Goal: Information Seeking & Learning: Learn about a topic

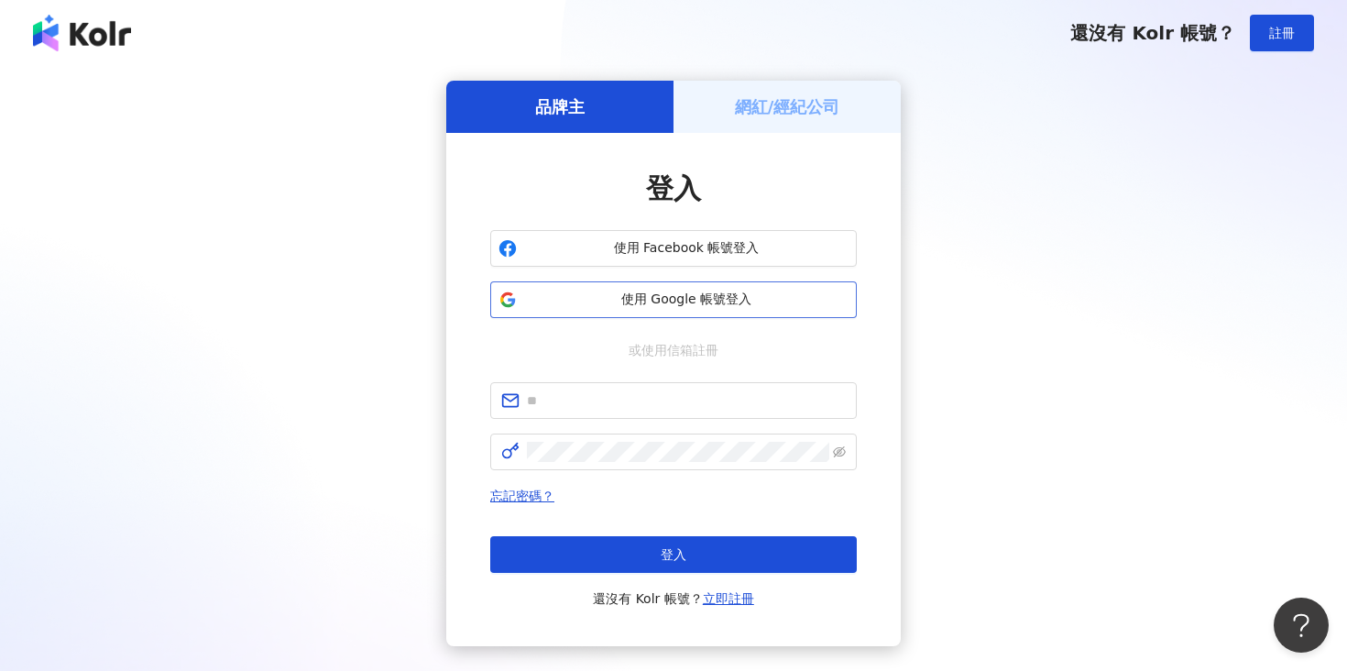
click at [763, 295] on span "使用 Google 帳號登入" at bounding box center [686, 299] width 324 height 18
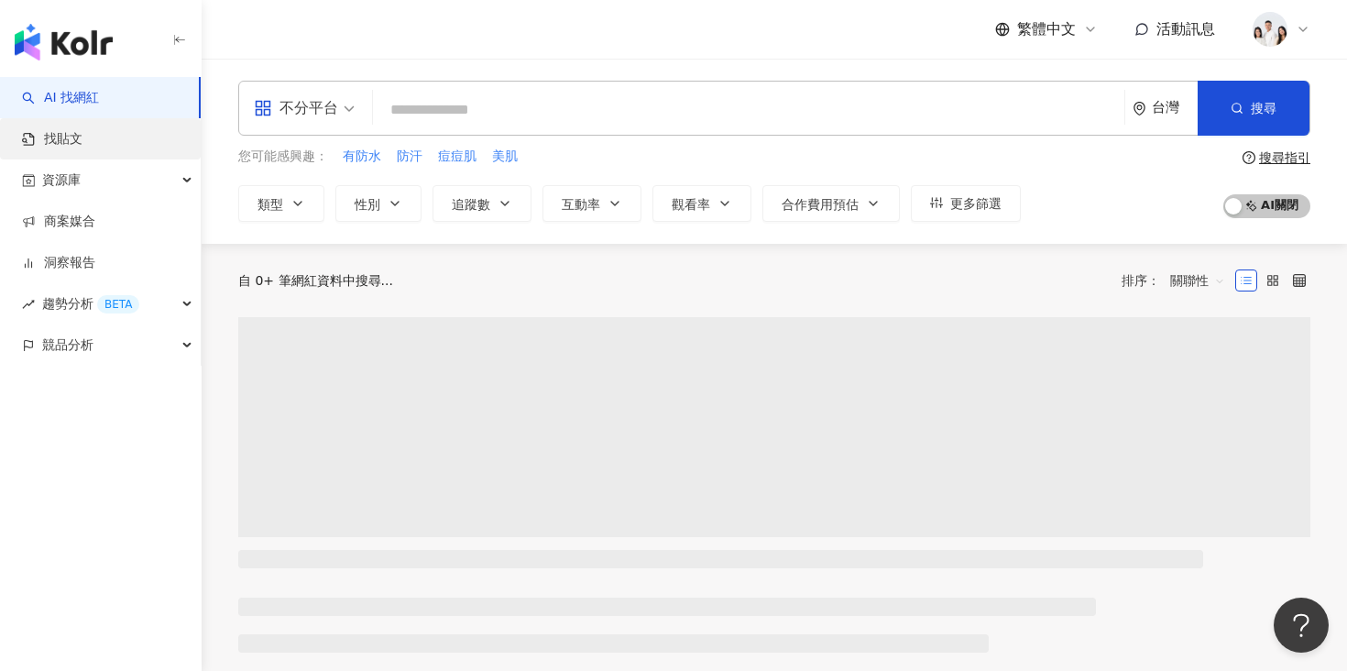
click at [82, 143] on link "找貼文" at bounding box center [52, 139] width 60 height 18
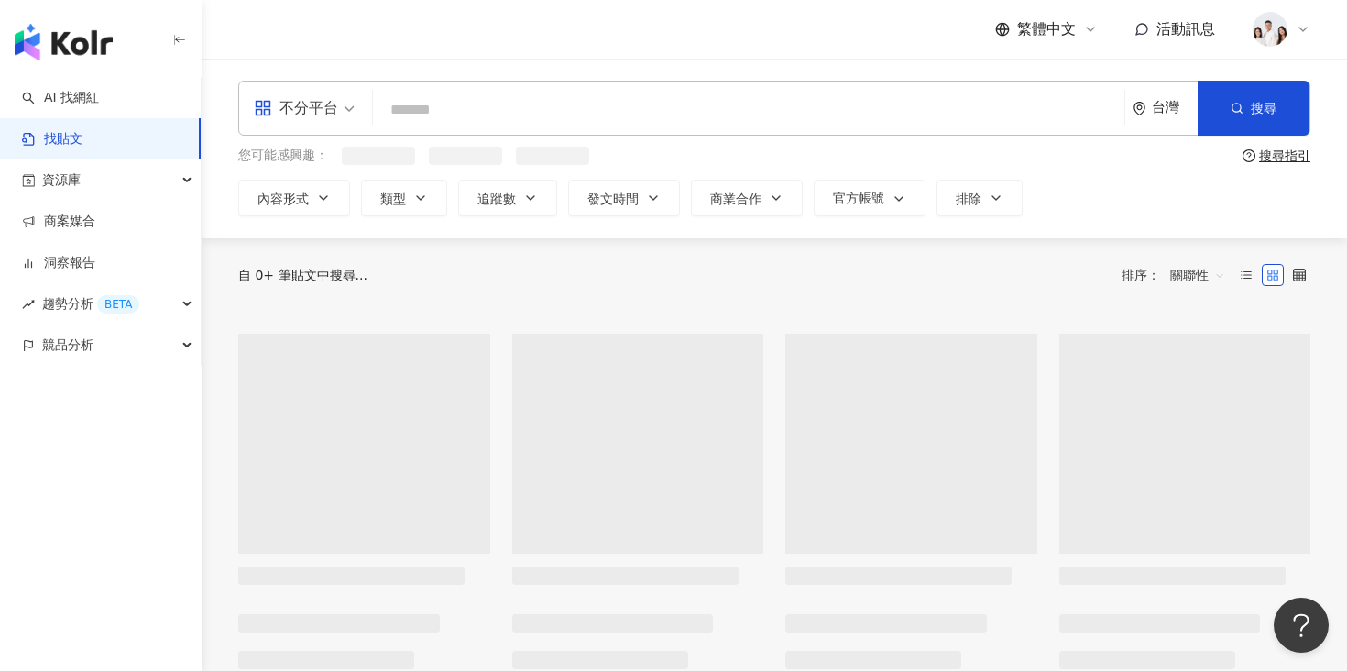
click at [496, 104] on input "search" at bounding box center [748, 109] width 736 height 39
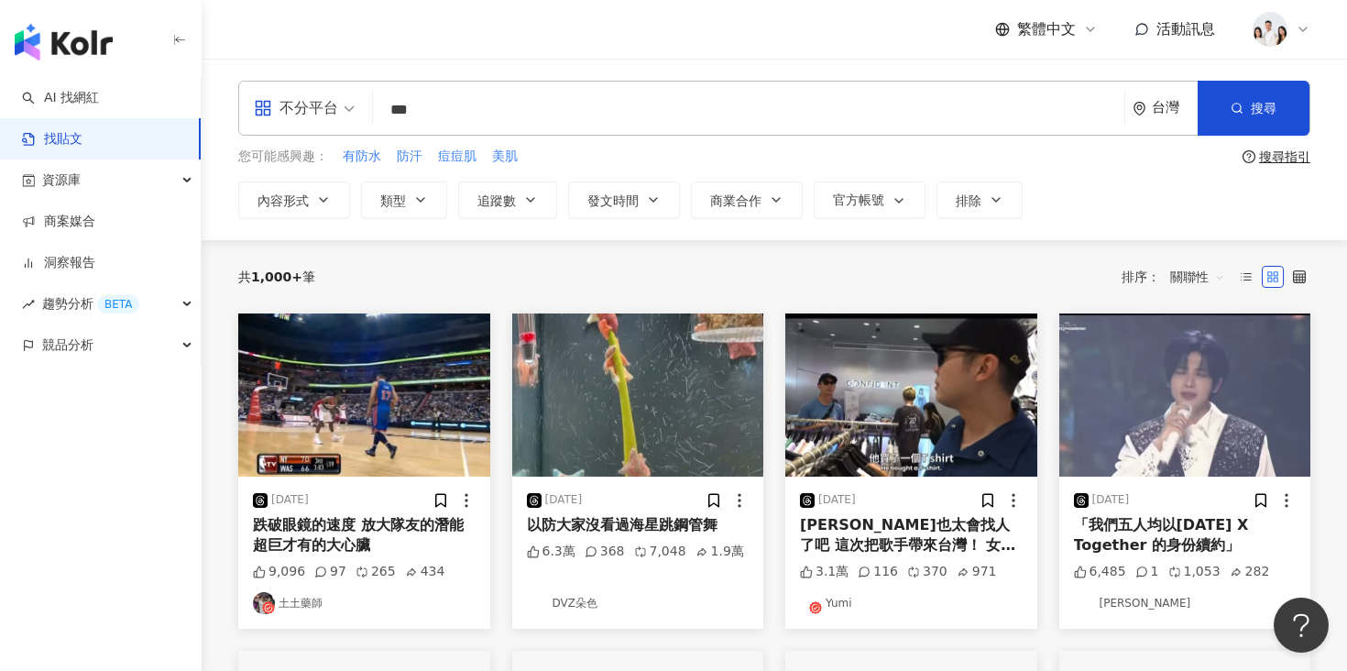
type input "***"
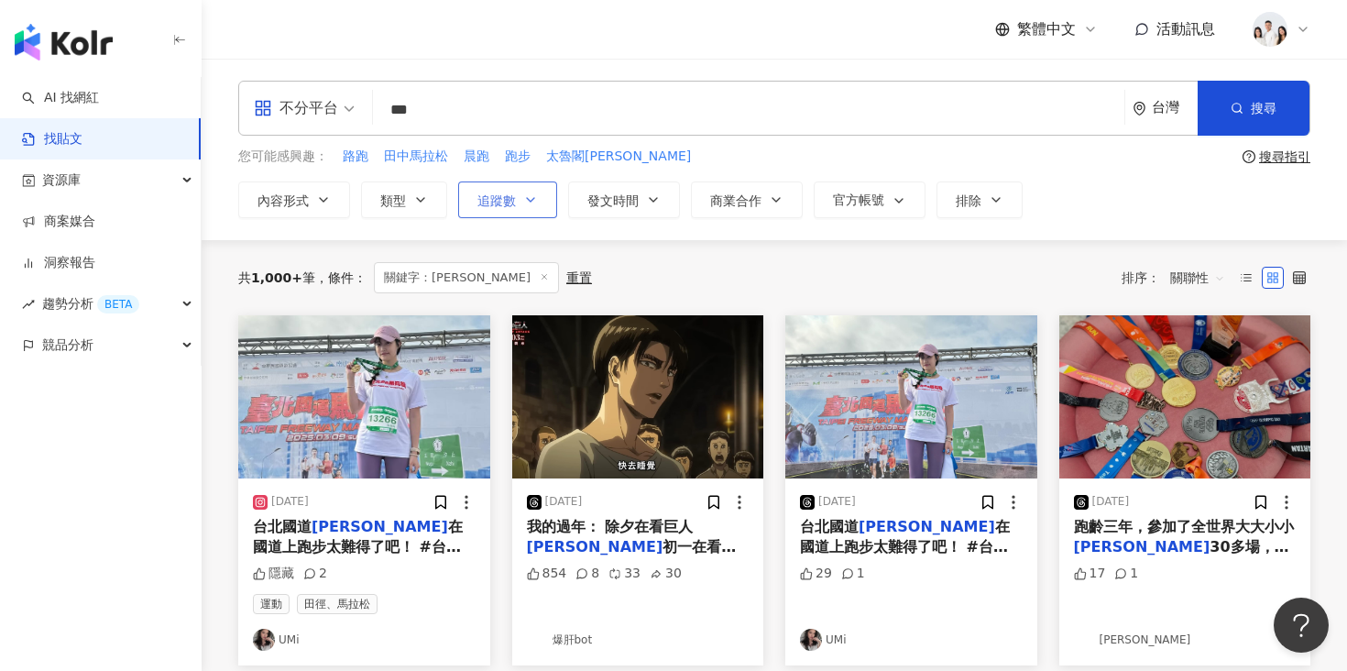
click at [505, 206] on span "追蹤數" at bounding box center [496, 200] width 38 height 15
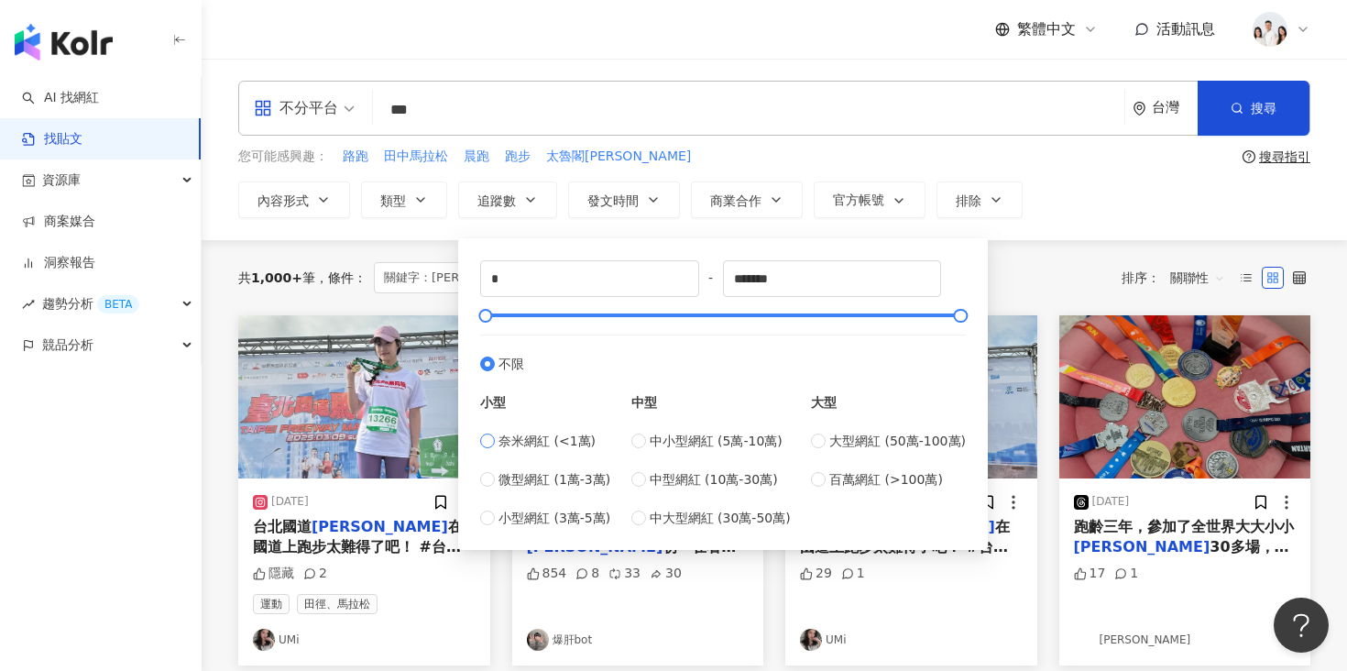
click at [530, 445] on span "奈米網紅 (<1萬)" at bounding box center [546, 441] width 97 height 20
type input "****"
click at [1044, 248] on div "共 1,000+ 筆 條件 ： 關鍵字：[PERSON_NAME] 重置 排序： 關聯性" at bounding box center [774, 277] width 1072 height 75
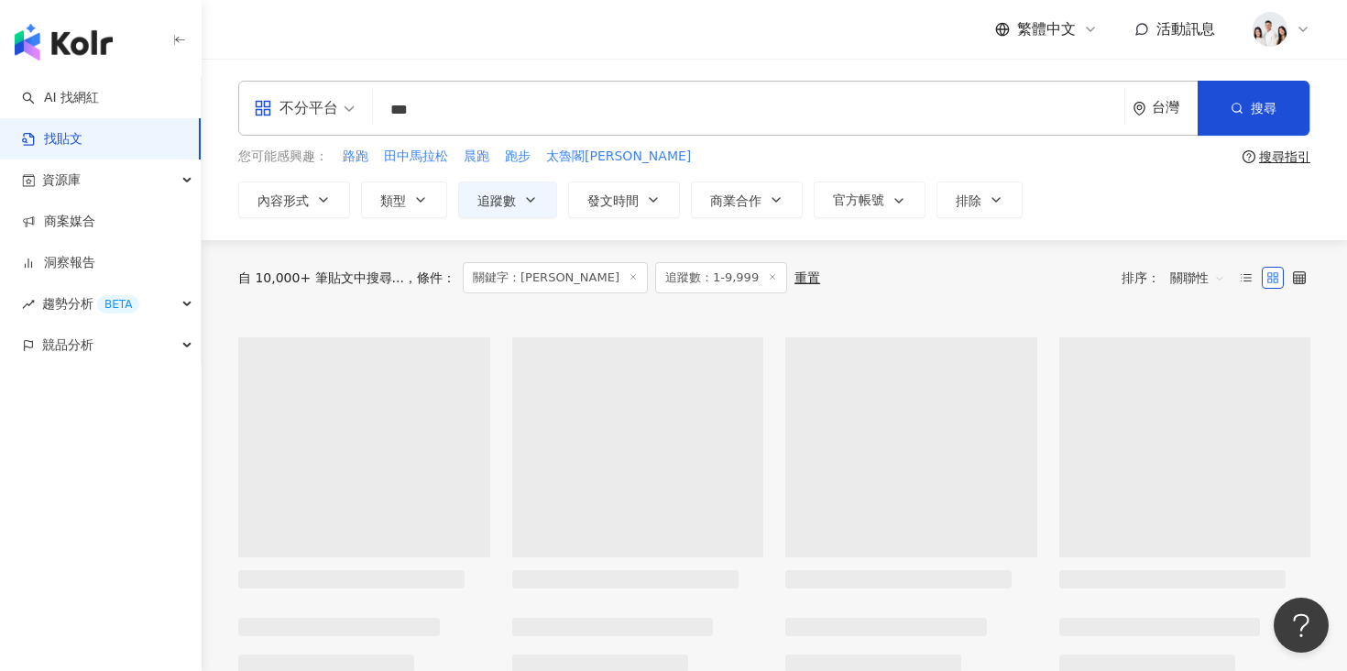
click at [1187, 275] on span "關聯性" at bounding box center [1197, 277] width 55 height 29
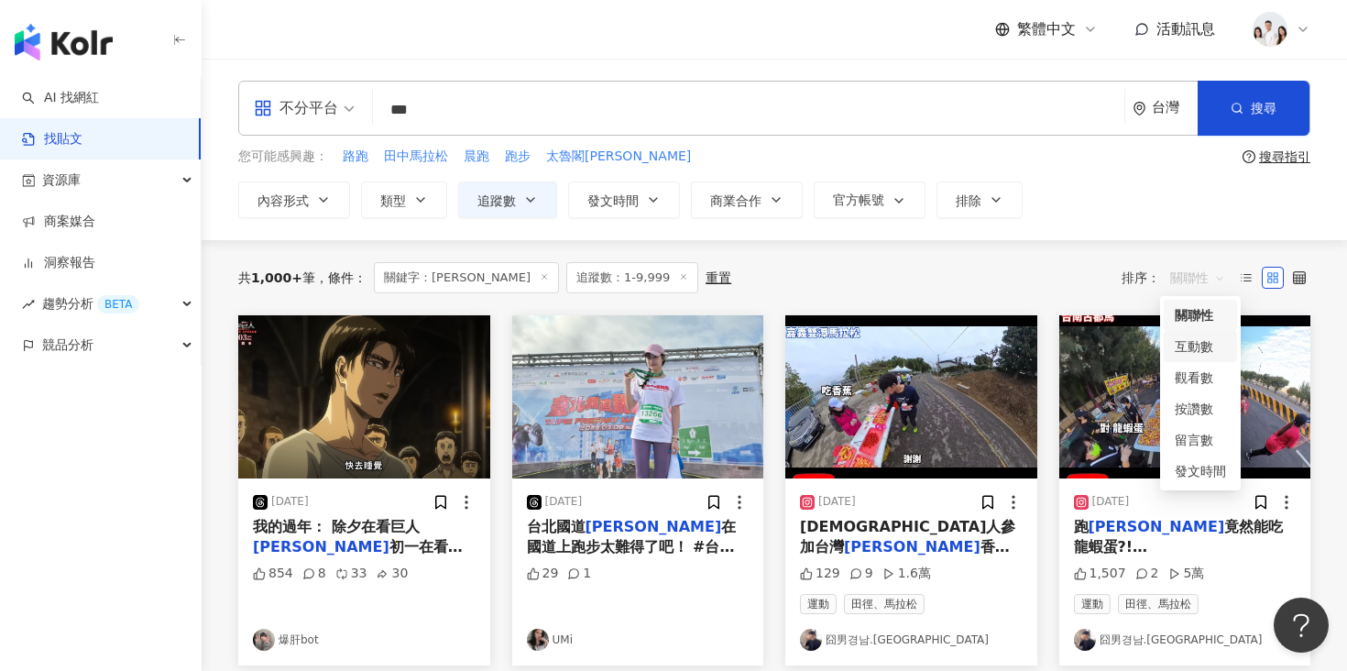
click at [1183, 345] on div "互動數" at bounding box center [1199, 346] width 51 height 20
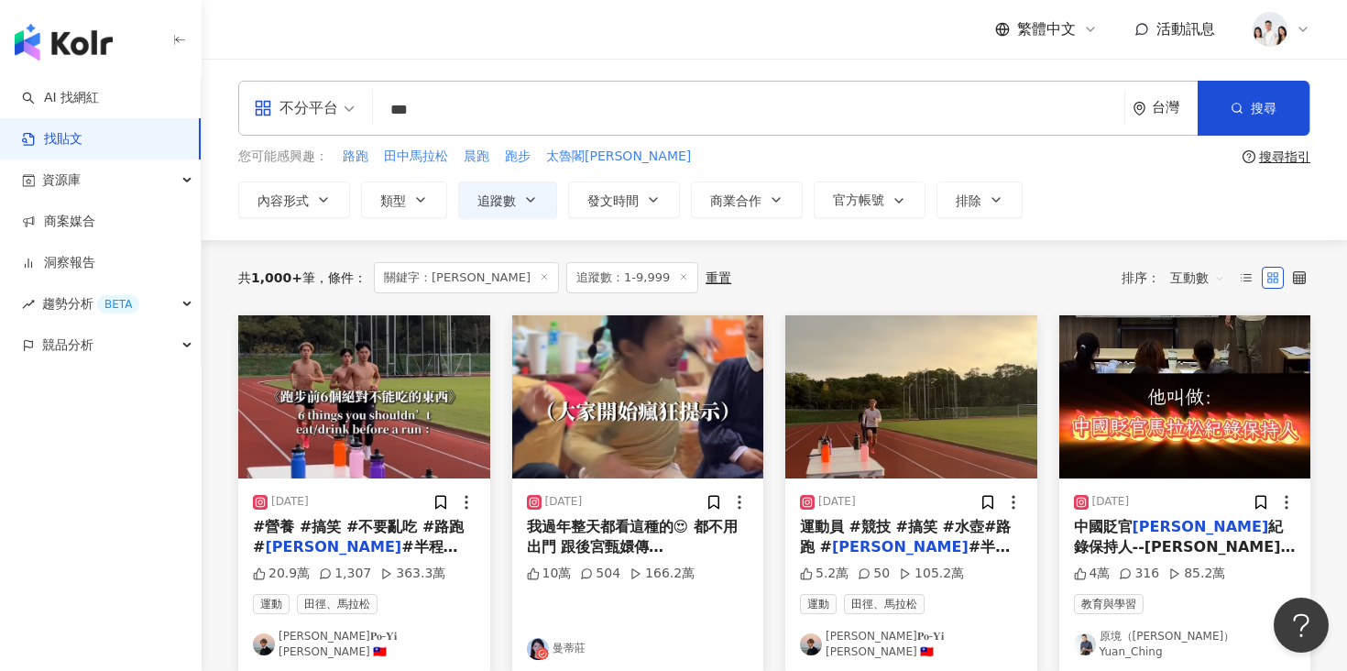
click at [378, 390] on img at bounding box center [364, 396] width 252 height 163
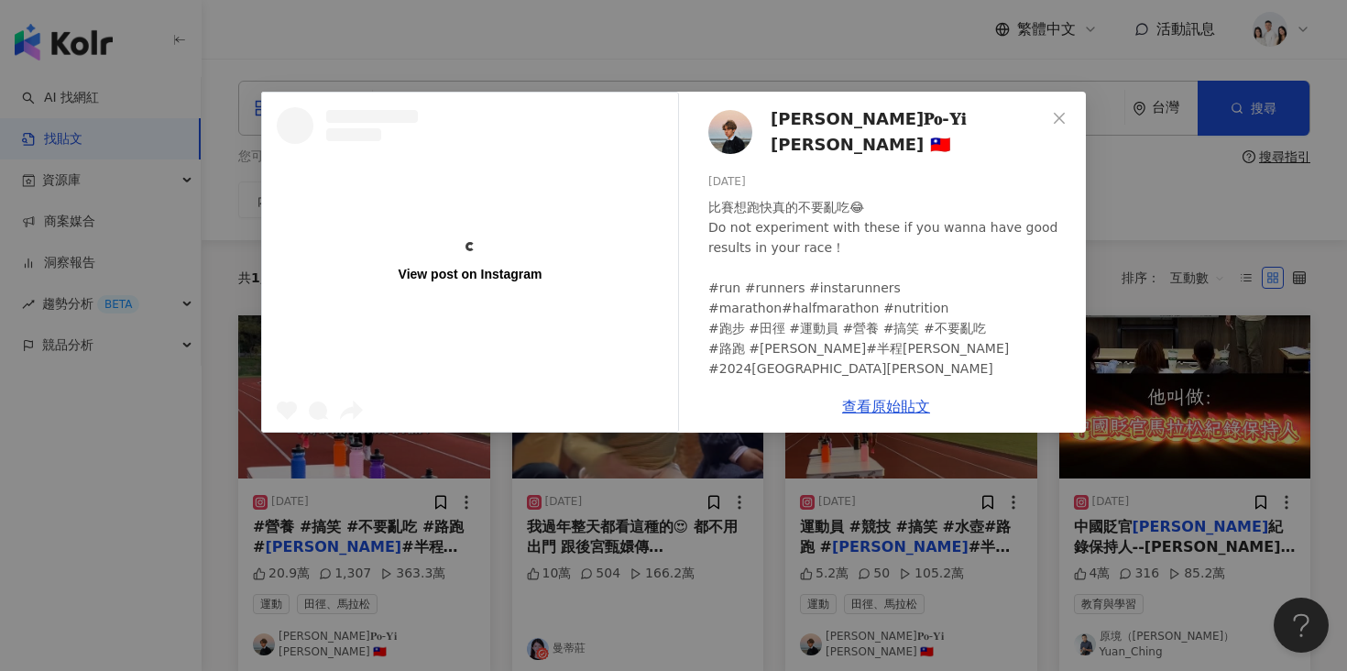
click at [809, 127] on span "[PERSON_NAME]𝐏𝐨-𝐘𝐢 [PERSON_NAME] 🇹🇼" at bounding box center [907, 132] width 275 height 52
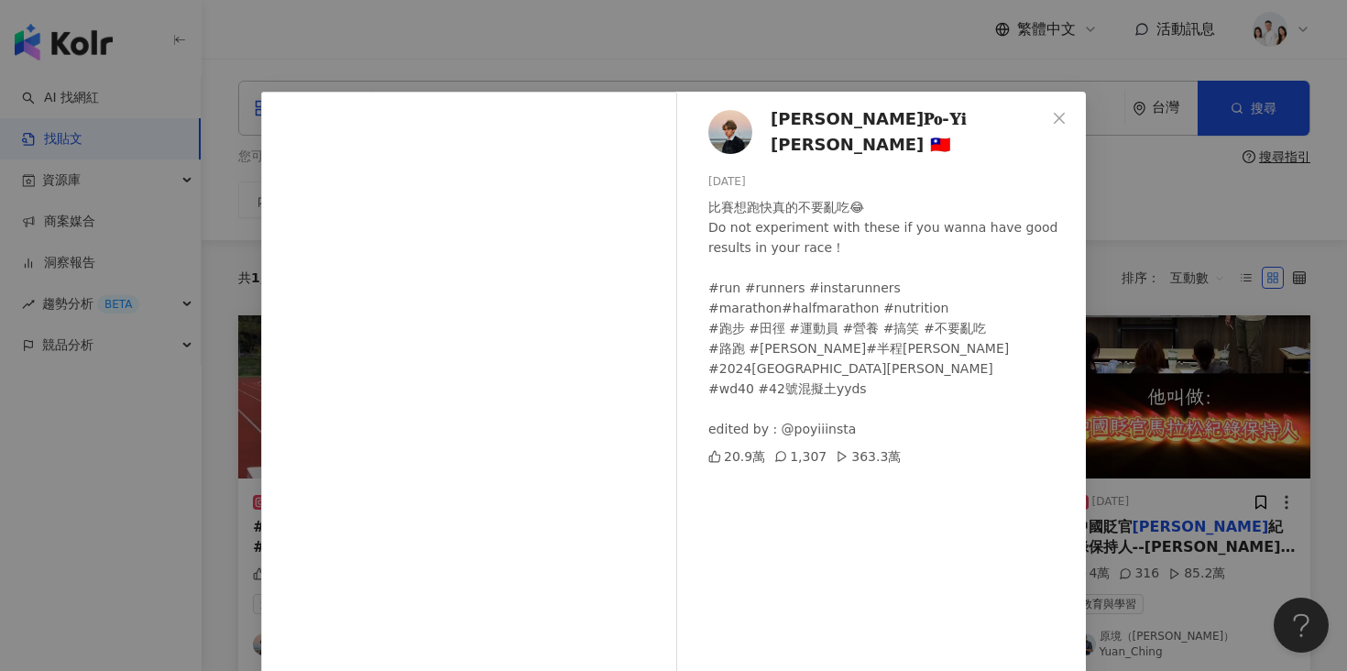
click at [927, 406] on div "比賽想跑快真的不要亂吃😂 Do not experiment with these if you wanna have good results in you…" at bounding box center [889, 318] width 363 height 242
click at [1190, 355] on div "[PERSON_NAME]-𝐘𝐢 [PERSON_NAME] 🇹🇼 [DATE] 比賽想跑快真的不要亂吃😂 Do not experiment with th…" at bounding box center [673, 335] width 1347 height 671
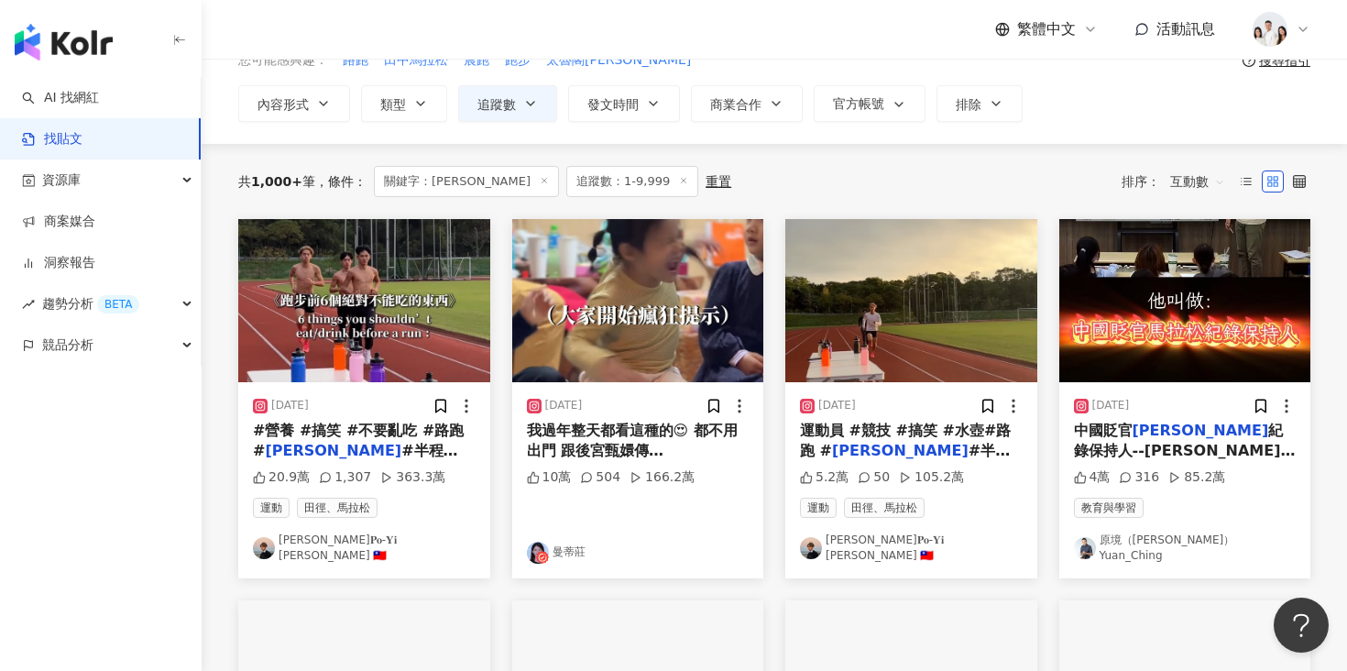
scroll to position [99, 0]
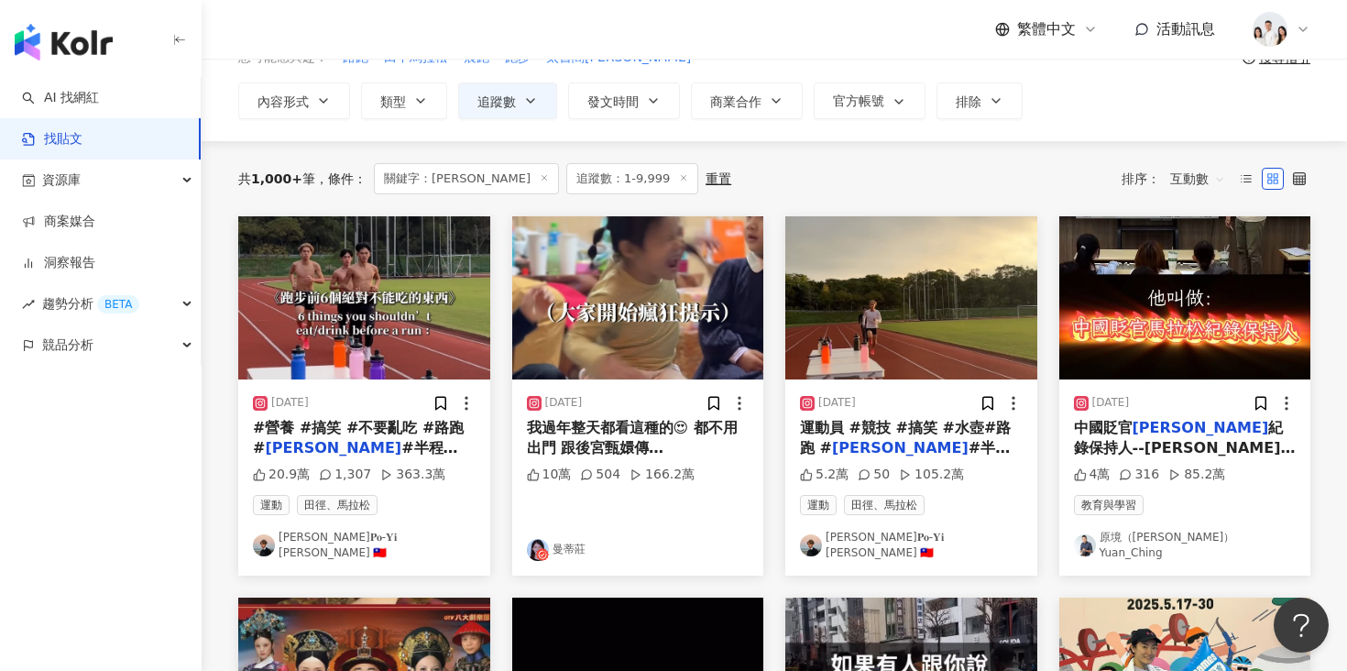
click at [641, 357] on img at bounding box center [638, 297] width 252 height 163
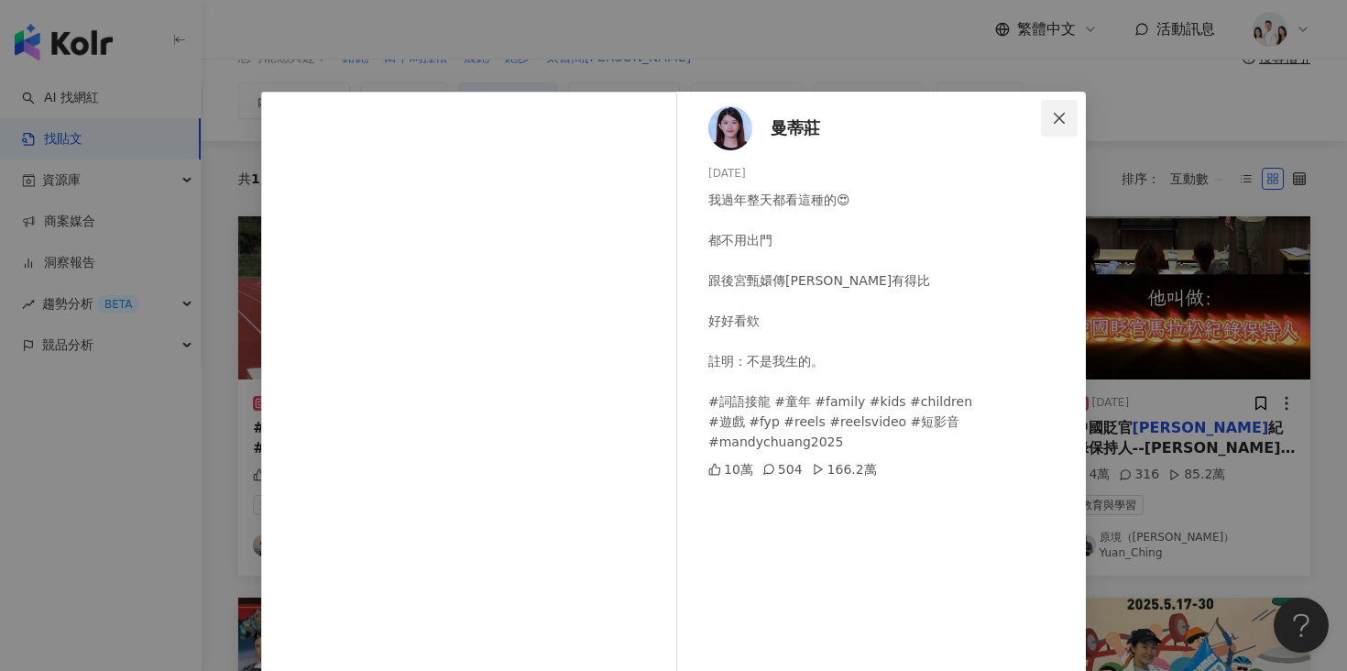
click at [1049, 110] on button "Close" at bounding box center [1059, 118] width 37 height 37
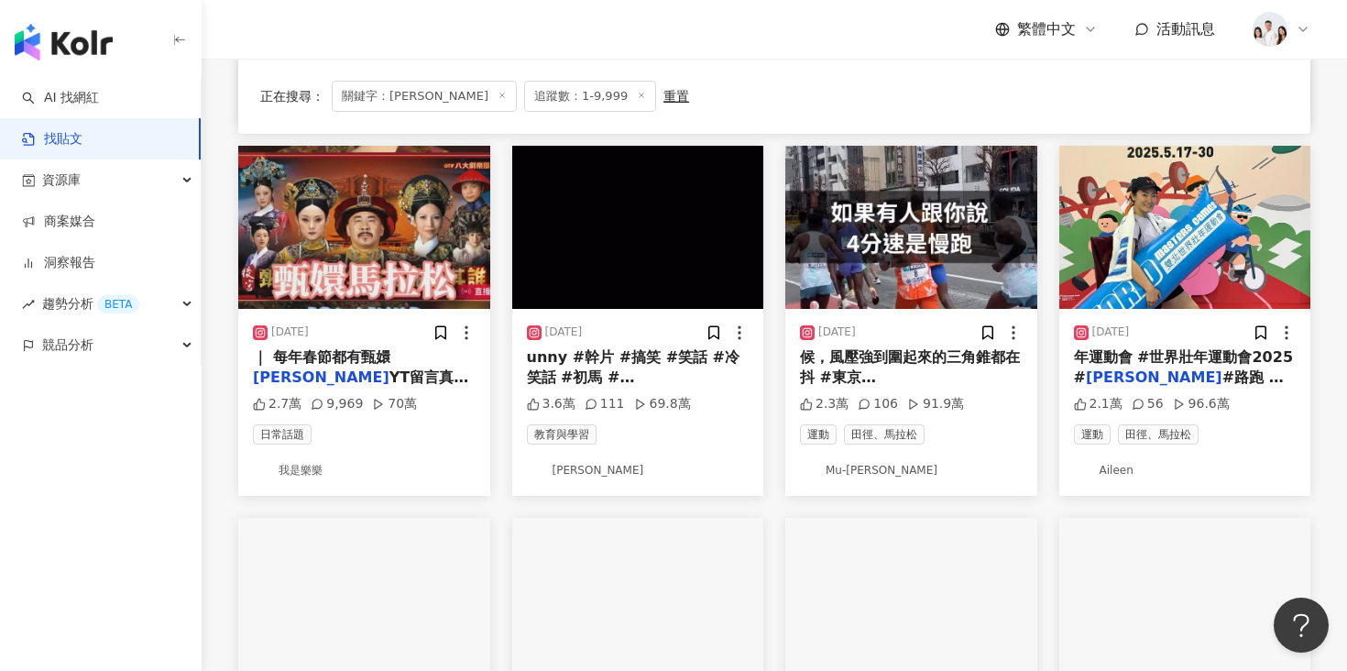
scroll to position [521, 0]
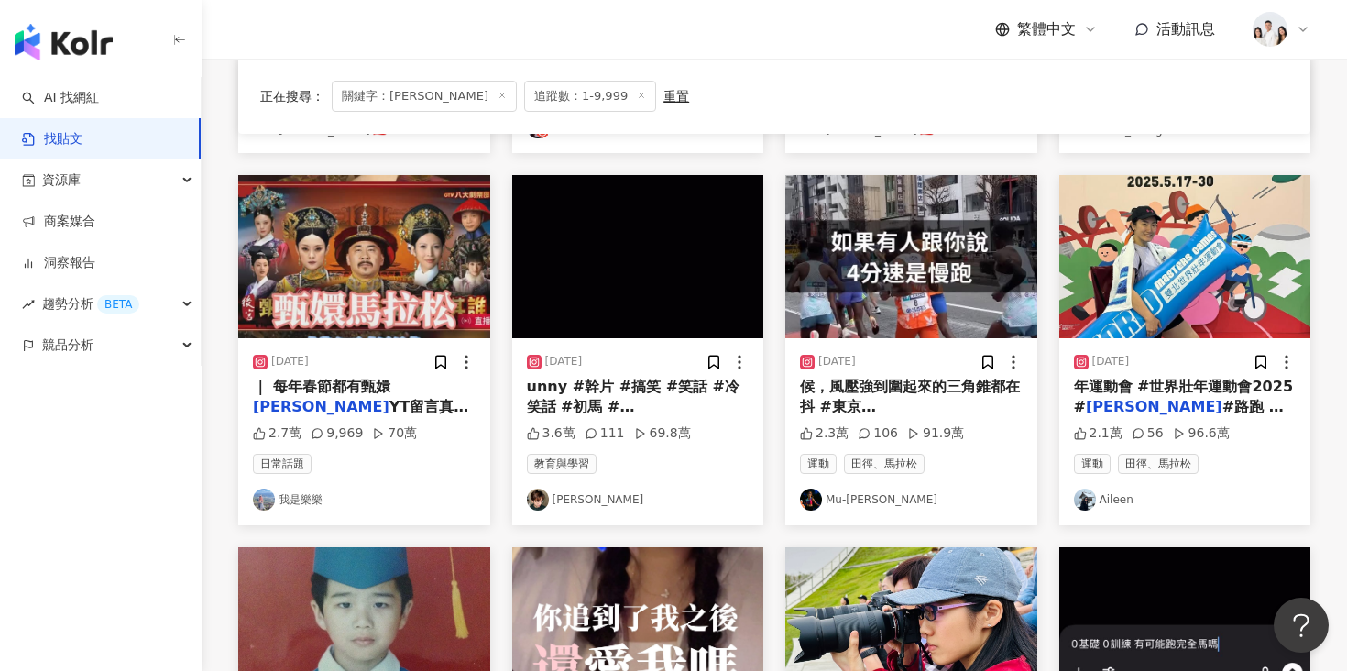
click at [890, 294] on img at bounding box center [911, 256] width 252 height 163
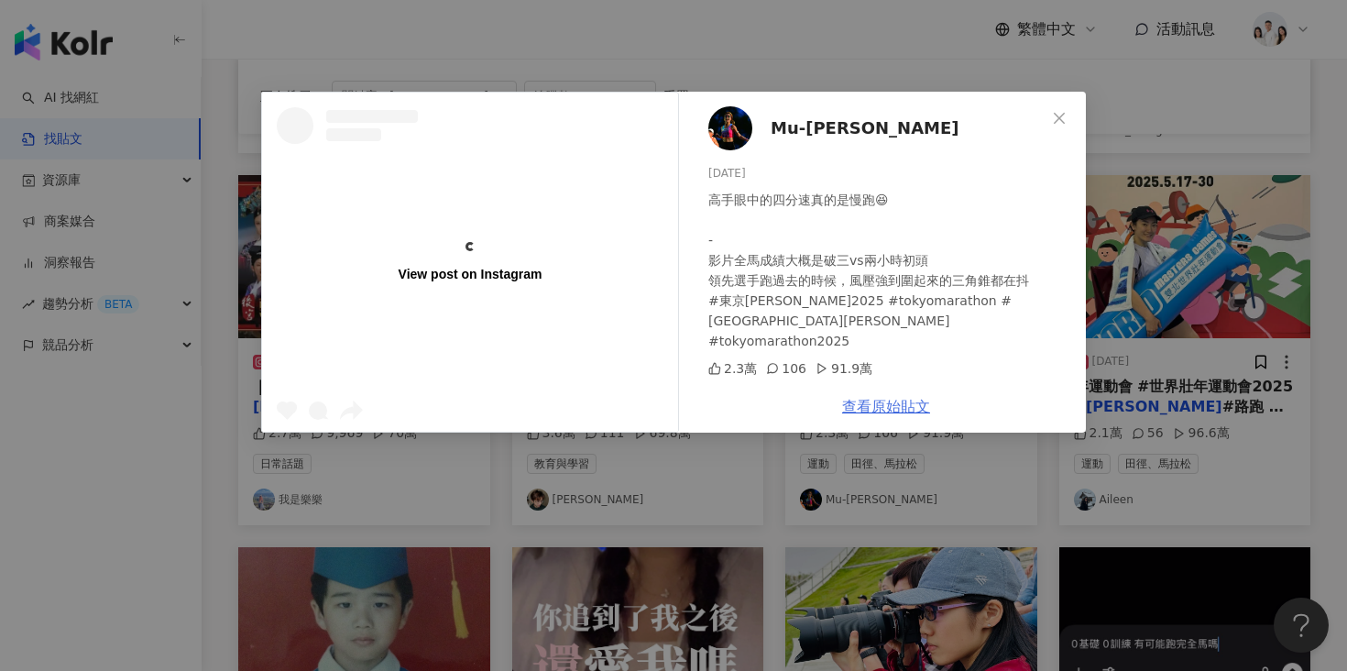
click at [854, 407] on link "查看原始貼文" at bounding box center [886, 406] width 88 height 17
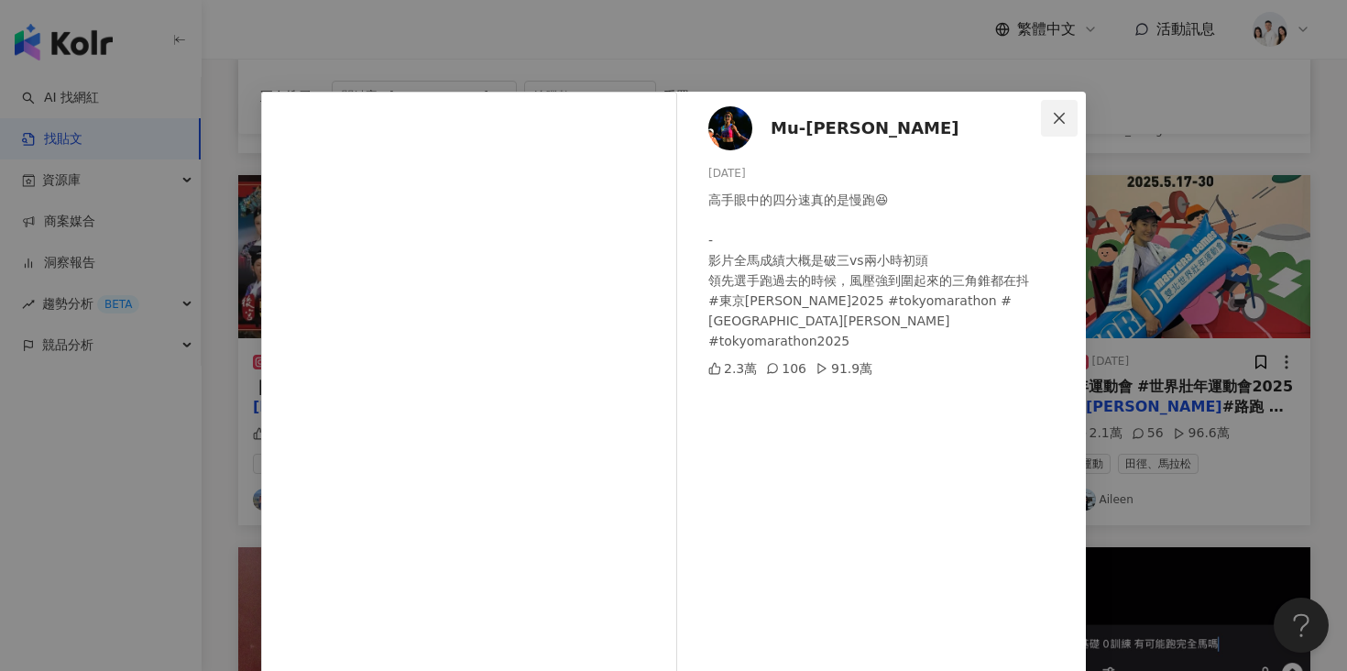
click at [1052, 118] on icon "close" at bounding box center [1059, 118] width 15 height 15
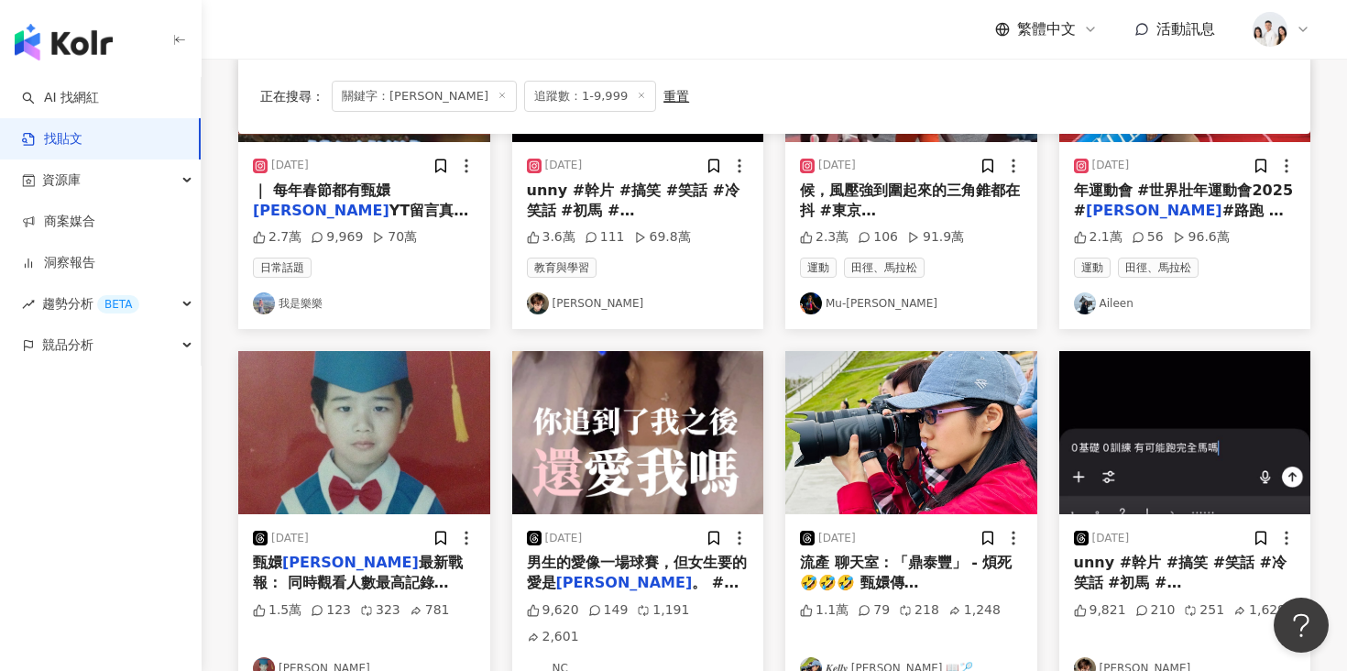
scroll to position [843, 0]
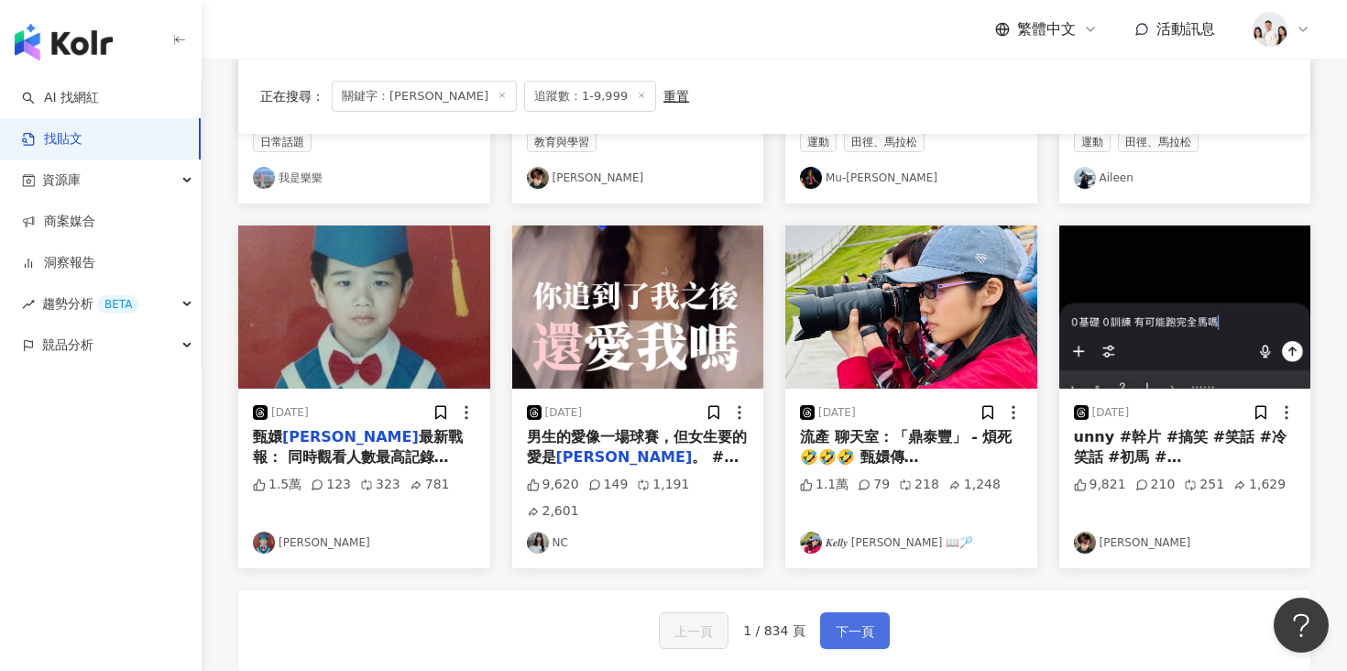
click at [855, 620] on span "下一頁" at bounding box center [854, 631] width 38 height 22
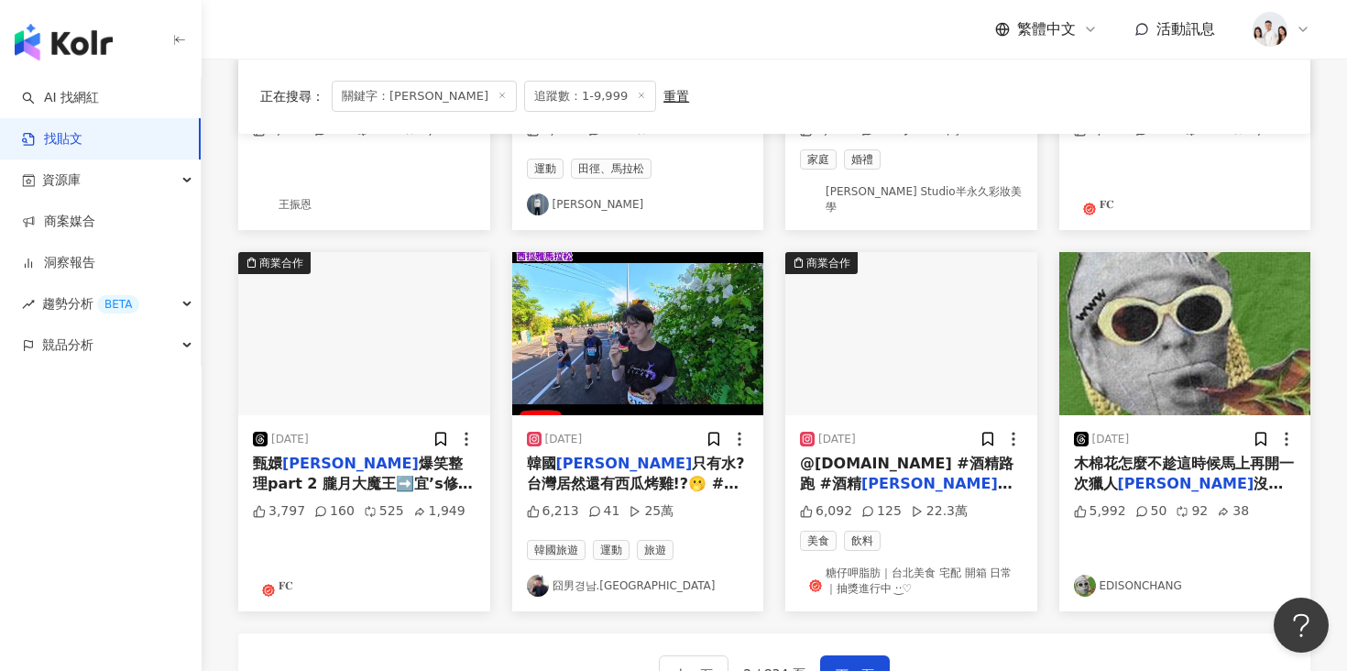
scroll to position [953, 0]
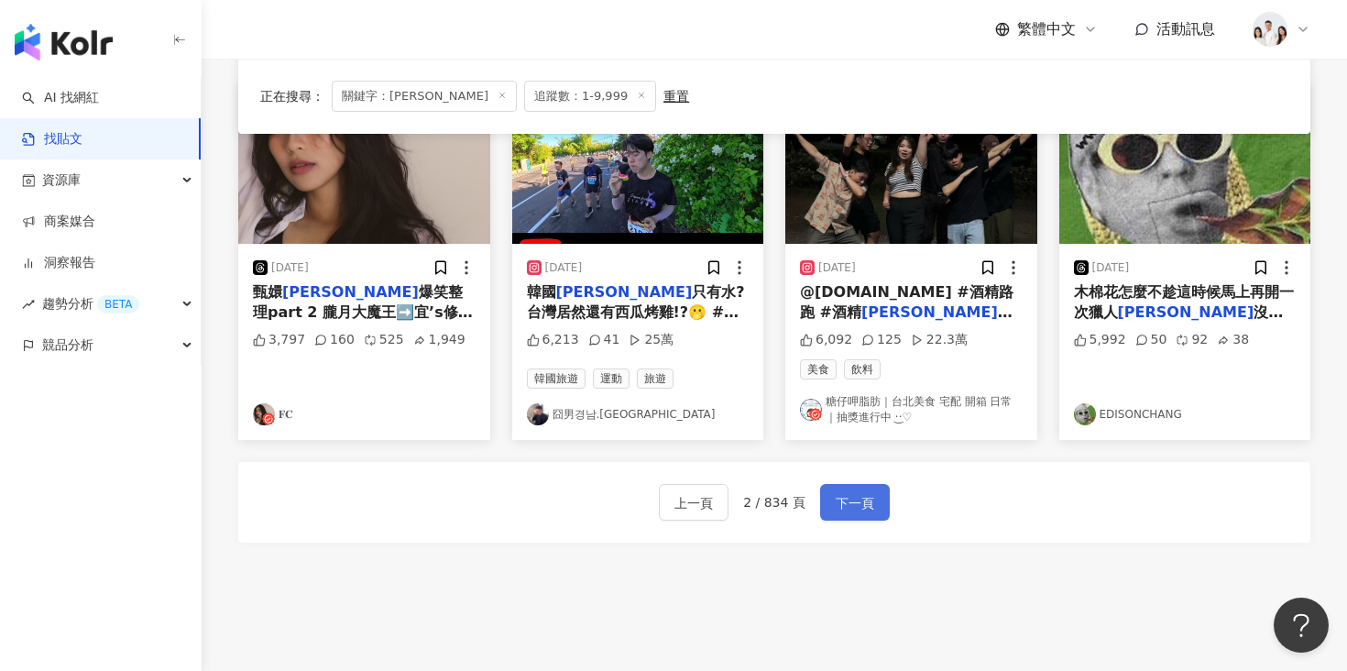
click at [862, 495] on span "下一頁" at bounding box center [854, 503] width 38 height 22
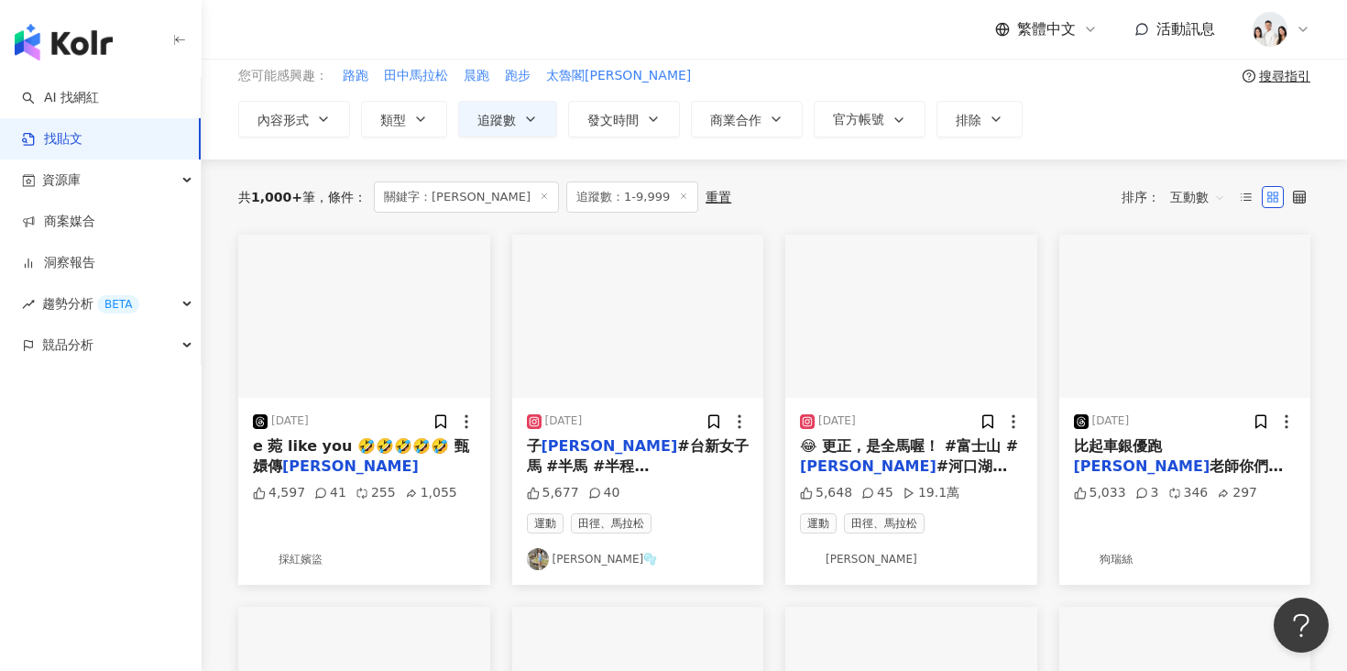
scroll to position [71, 0]
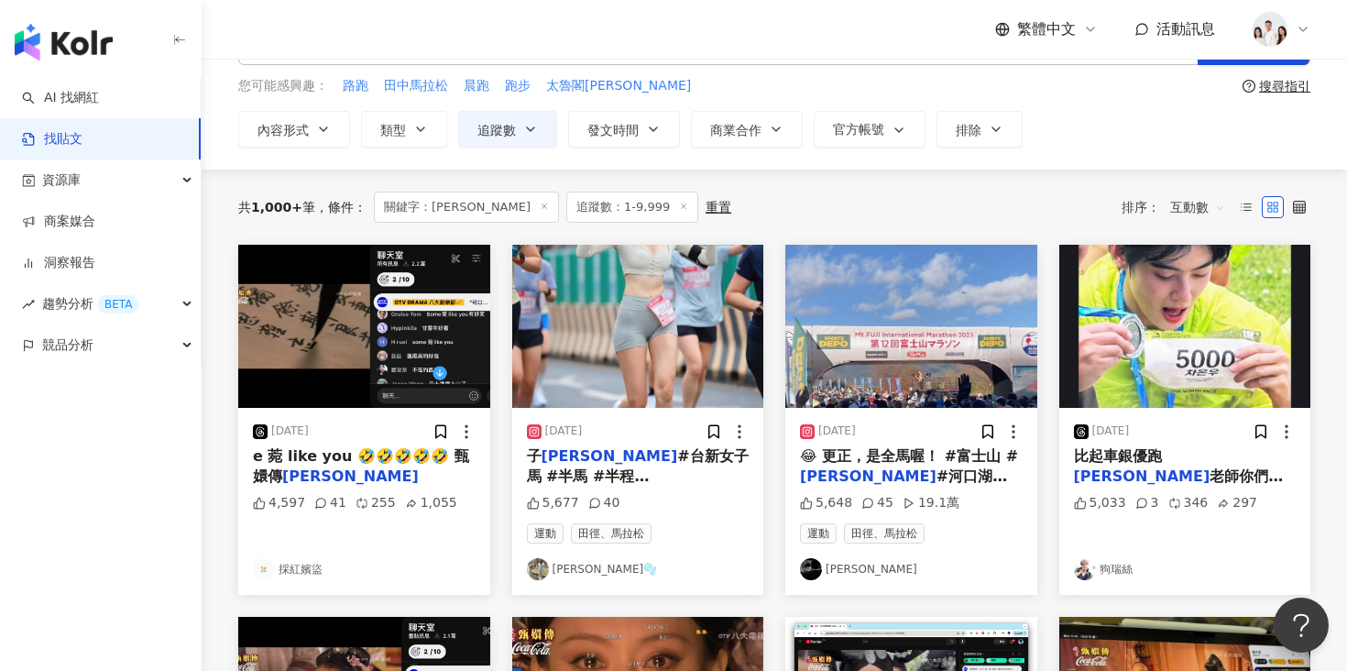
click at [677, 311] on img at bounding box center [638, 326] width 252 height 163
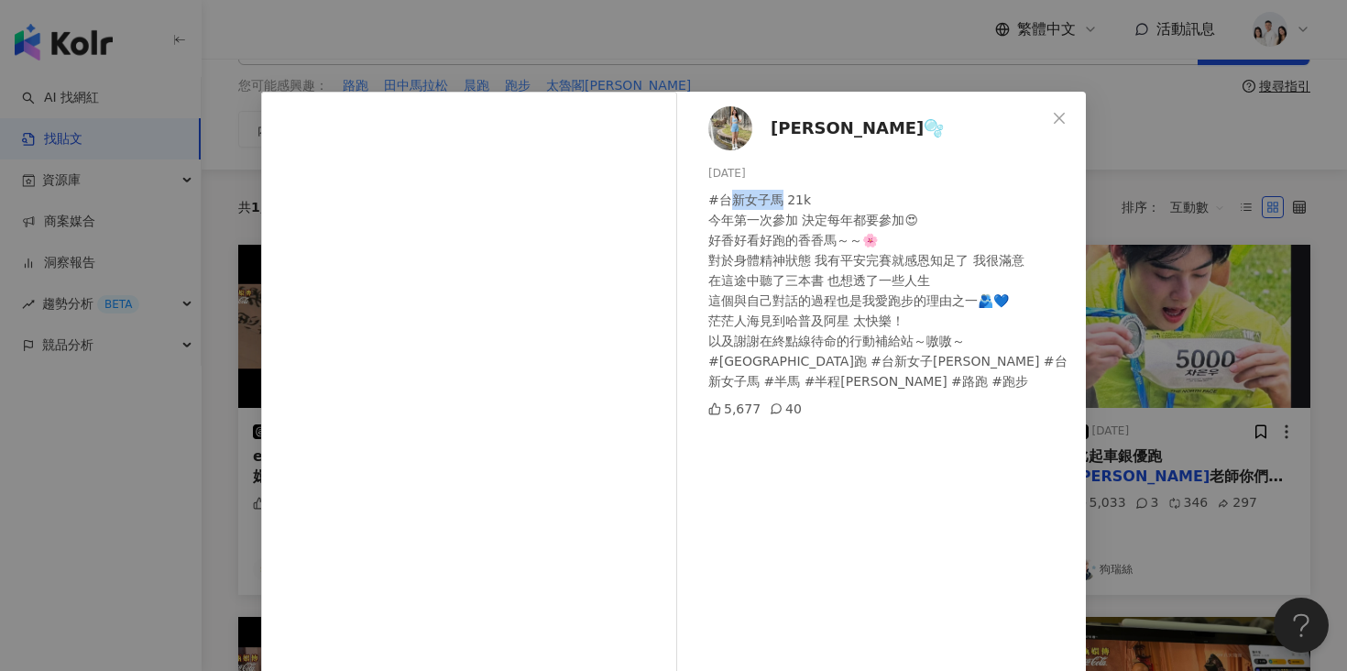
drag, startPoint x: 723, startPoint y: 197, endPoint x: 776, endPoint y: 197, distance: 53.1
click at [776, 197] on div "#台新女子馬 21k 今年第一次參加 決定每年都要參加😍 好香好看好跑的香香馬～～🌸 對於身體精神狀態 我有平安完賽就感恩知足了 我很滿意 在這途中聽了三本書…" at bounding box center [889, 291] width 363 height 202
drag, startPoint x: 716, startPoint y: 197, endPoint x: 775, endPoint y: 201, distance: 58.7
click at [775, 201] on div "#台新女子馬 21k 今年第一次參加 決定每年都要參加😍 好香好看好跑的香香馬～～🌸 對於身體精神狀態 我有平安完賽就感恩知足了 我很滿意 在這途中聽了三本書…" at bounding box center [889, 291] width 363 height 202
copy div "台新女子馬"
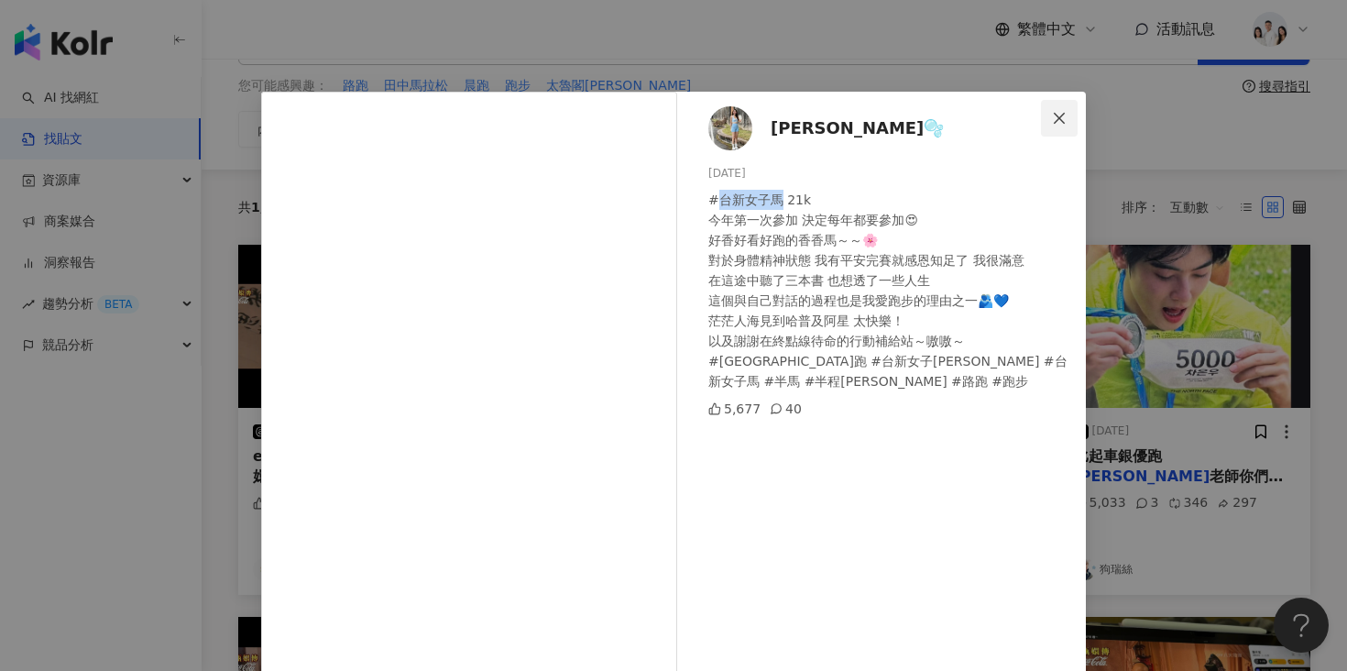
click at [1053, 118] on icon "close" at bounding box center [1059, 118] width 15 height 15
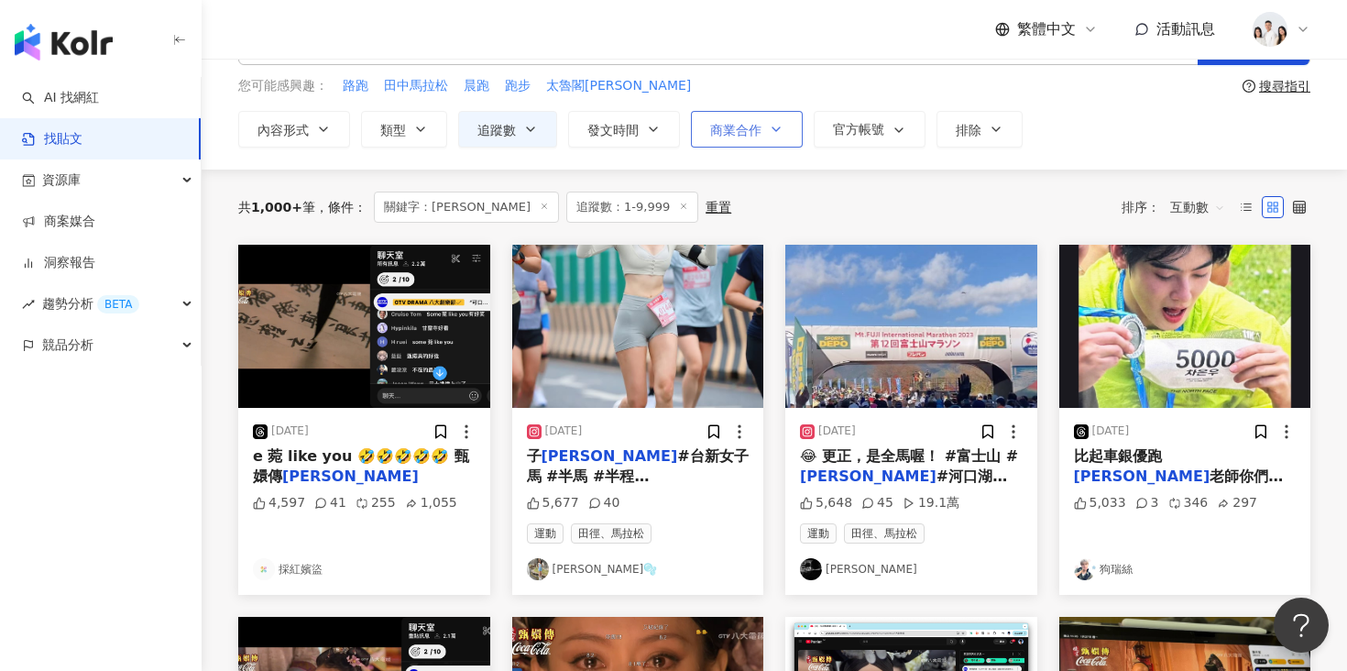
scroll to position [0, 0]
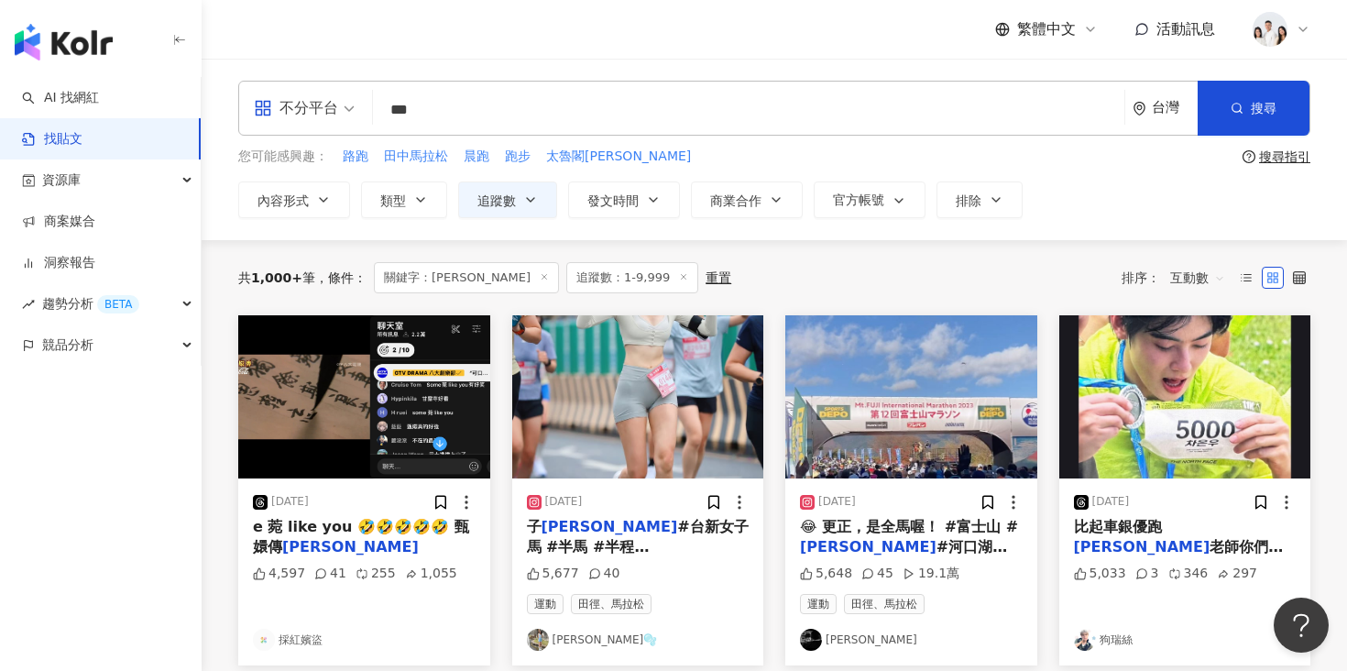
drag, startPoint x: 546, startPoint y: 115, endPoint x: 385, endPoint y: 115, distance: 161.2
click at [385, 115] on input "***" at bounding box center [748, 109] width 736 height 39
paste input "**"
type input "*****"
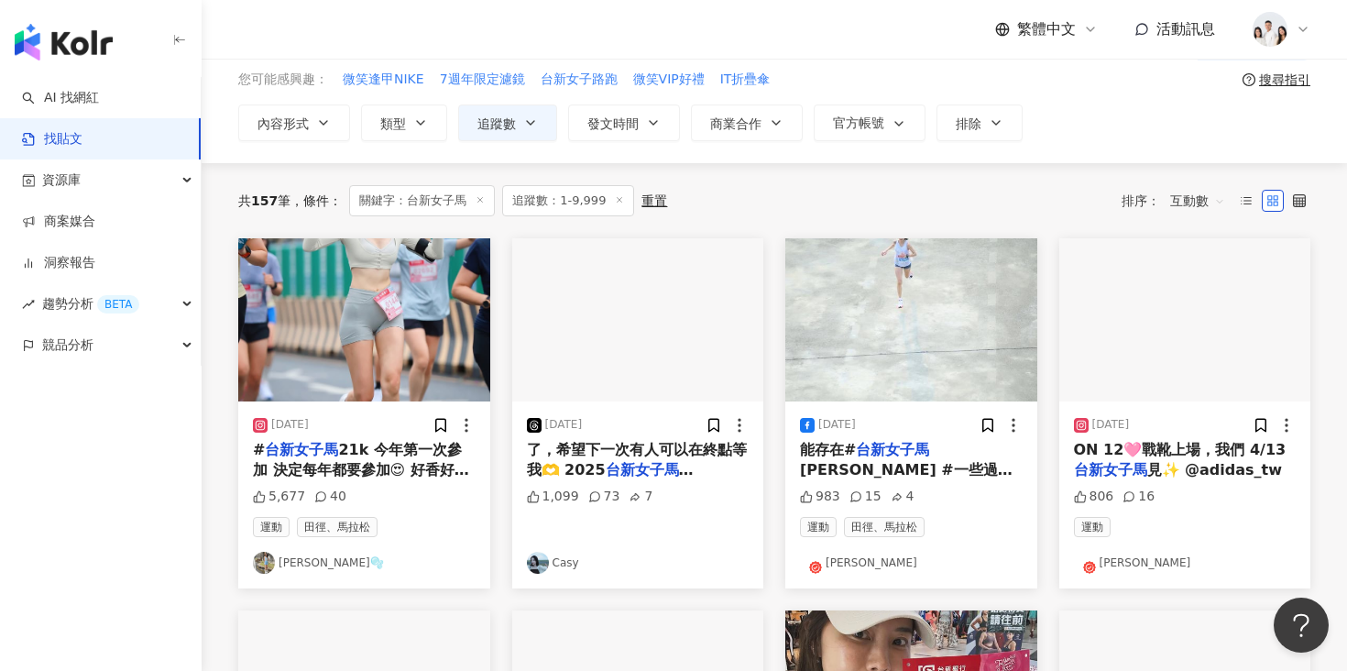
scroll to position [94, 0]
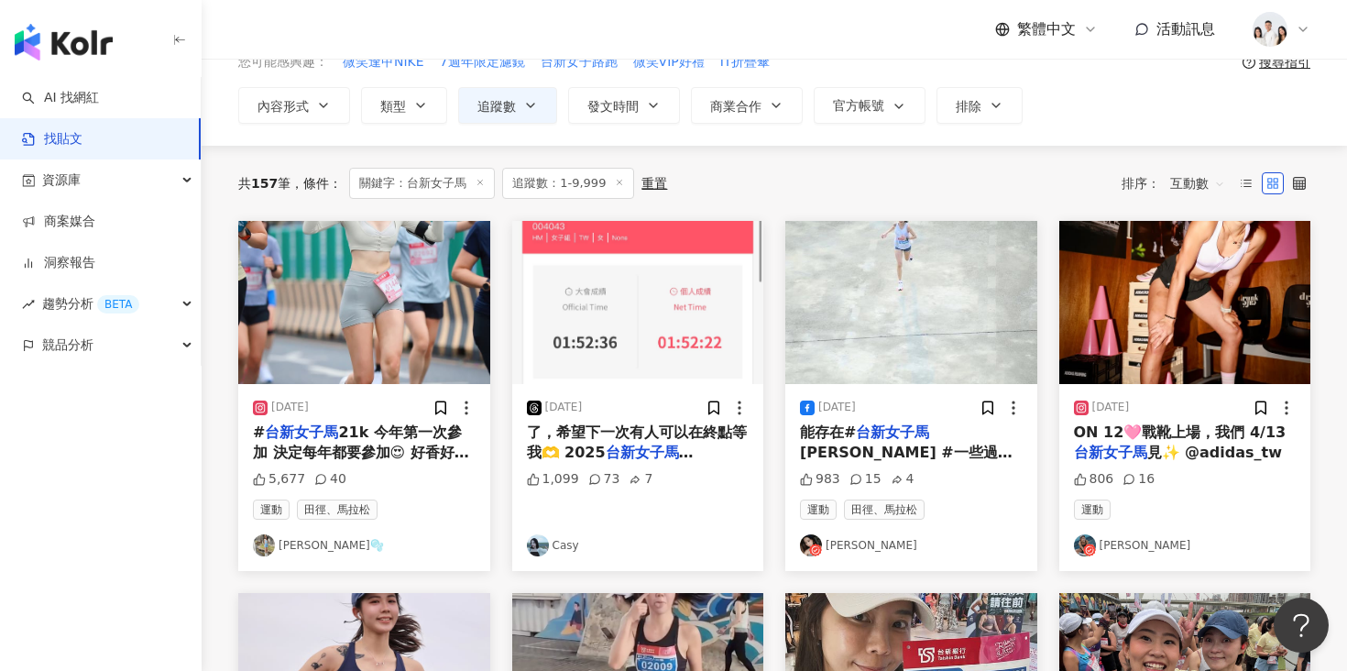
click at [870, 297] on img at bounding box center [911, 302] width 252 height 163
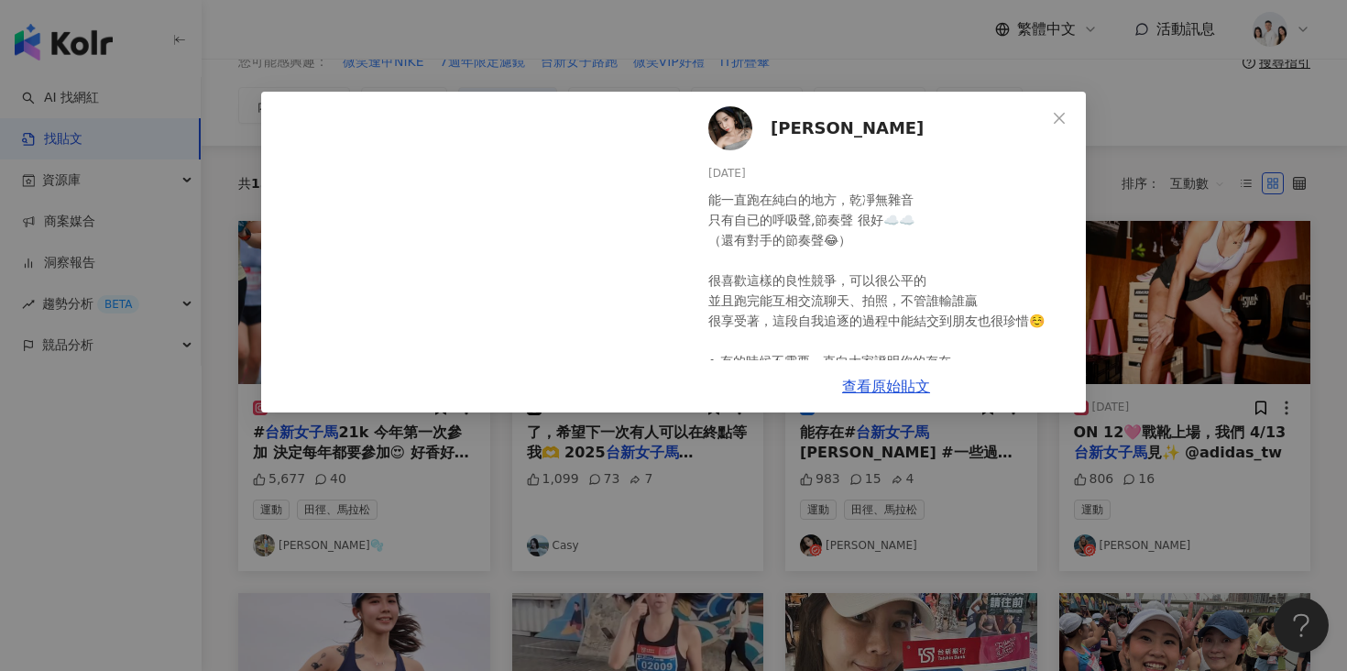
click at [805, 137] on span "[PERSON_NAME]" at bounding box center [846, 128] width 153 height 26
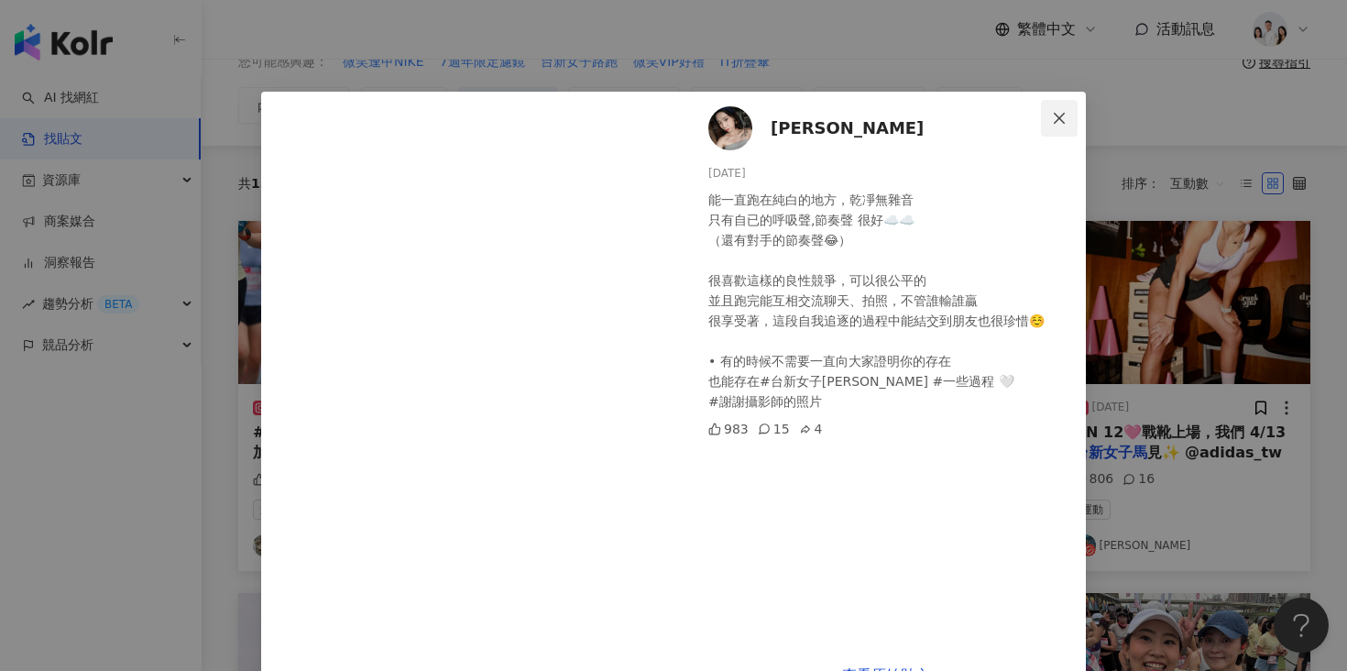
click at [1059, 124] on icon "close" at bounding box center [1059, 118] width 15 height 15
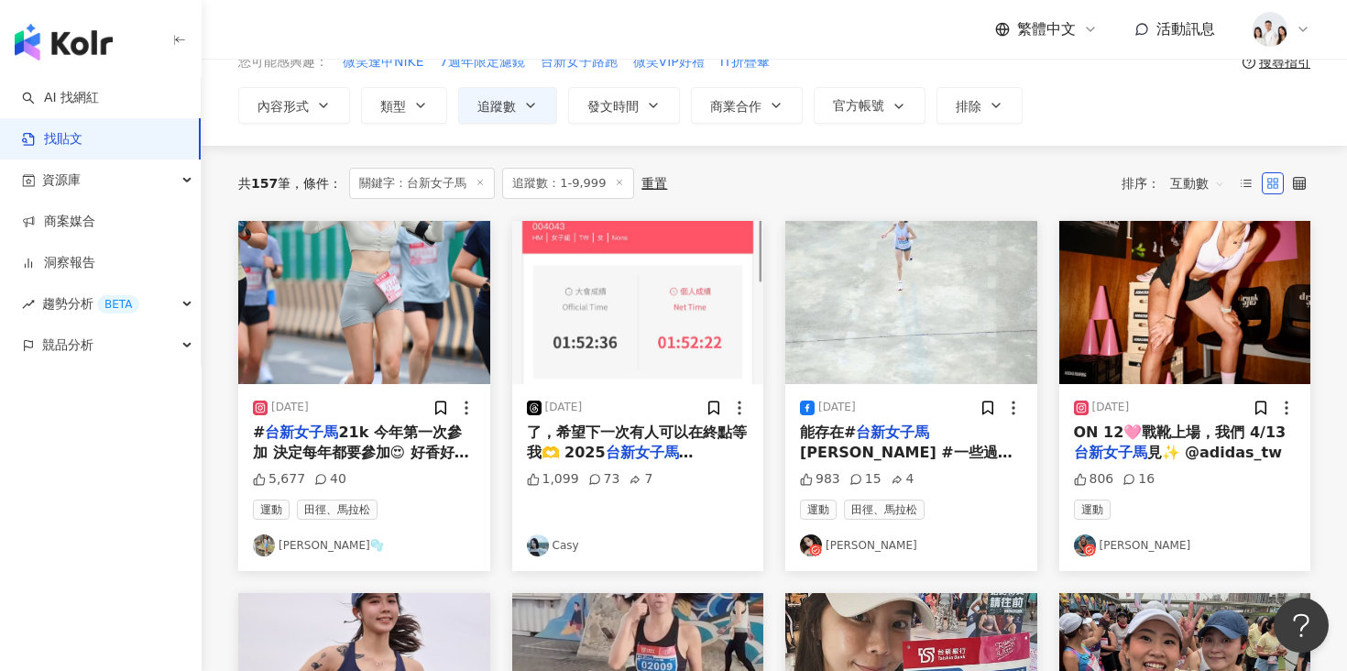
click at [1118, 338] on img at bounding box center [1185, 302] width 252 height 163
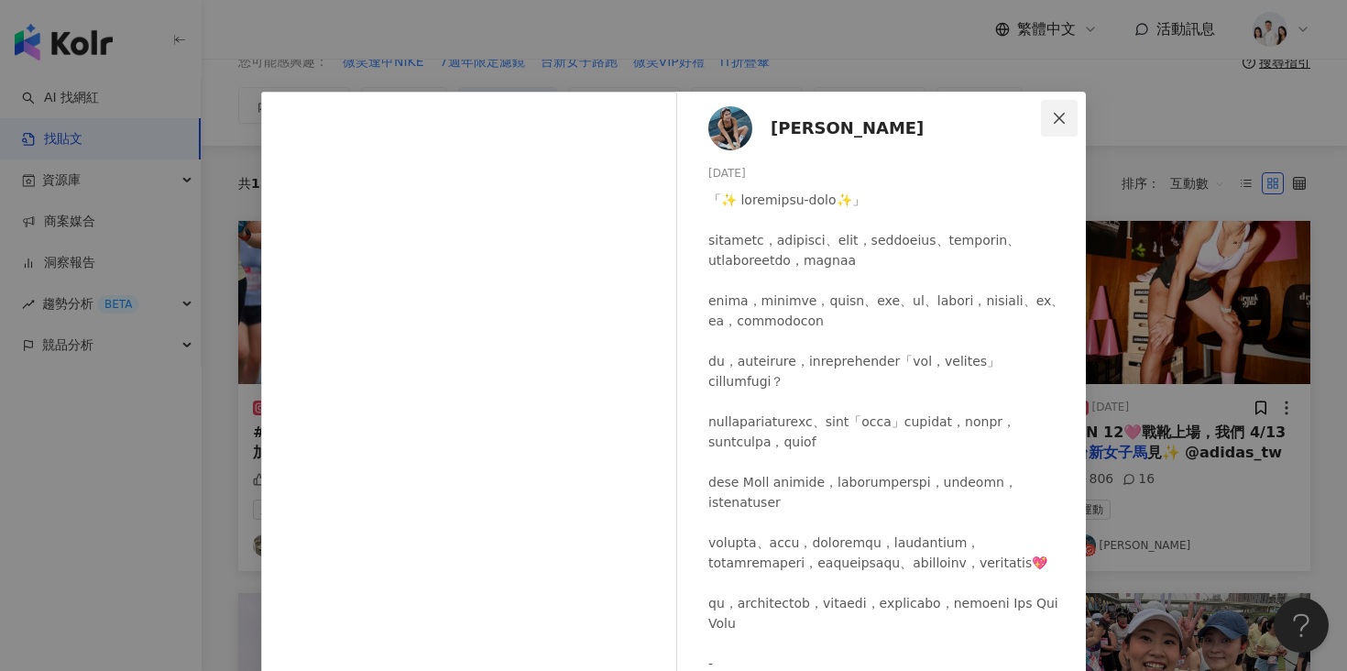
click at [1069, 101] on button "Close" at bounding box center [1059, 118] width 37 height 37
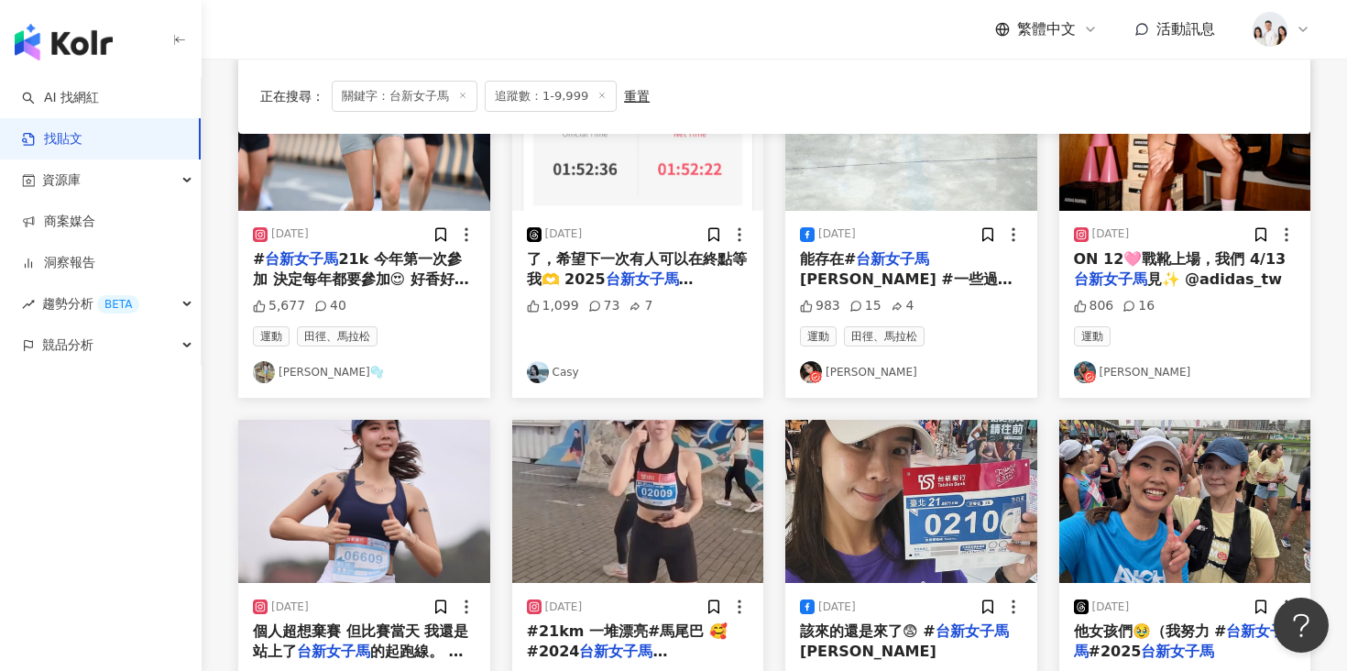
scroll to position [413, 0]
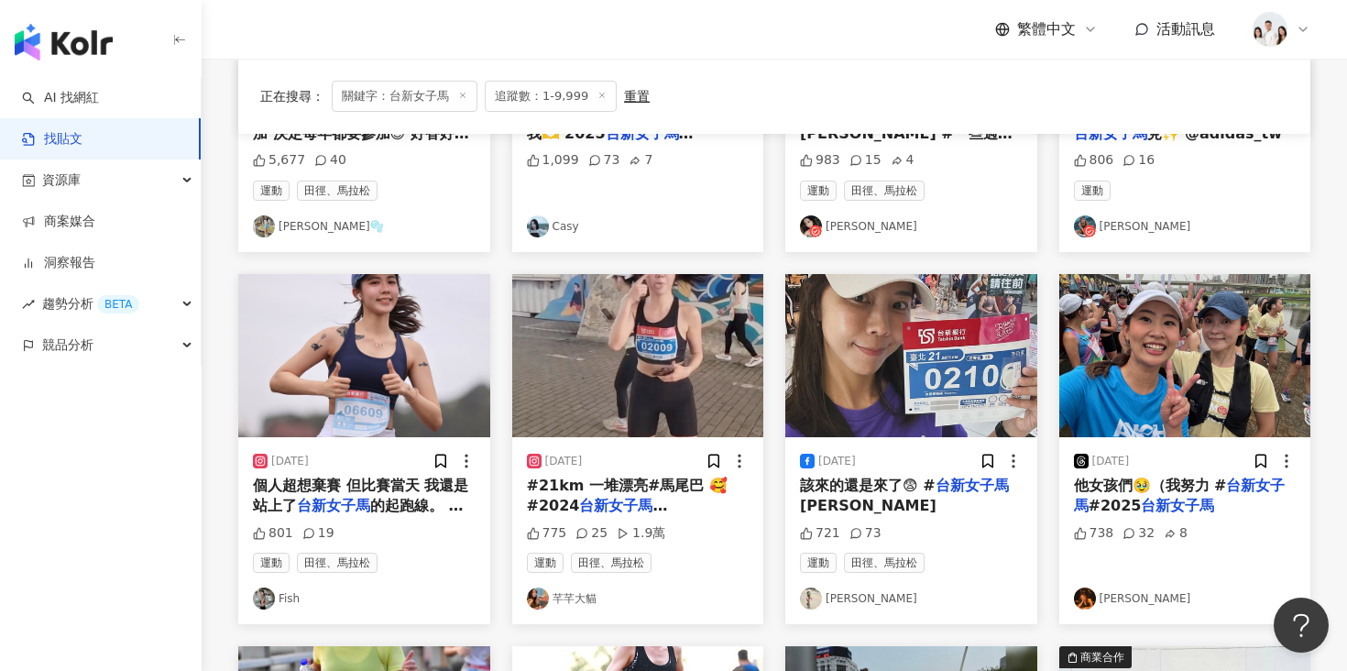
click at [341, 398] on img at bounding box center [364, 355] width 252 height 163
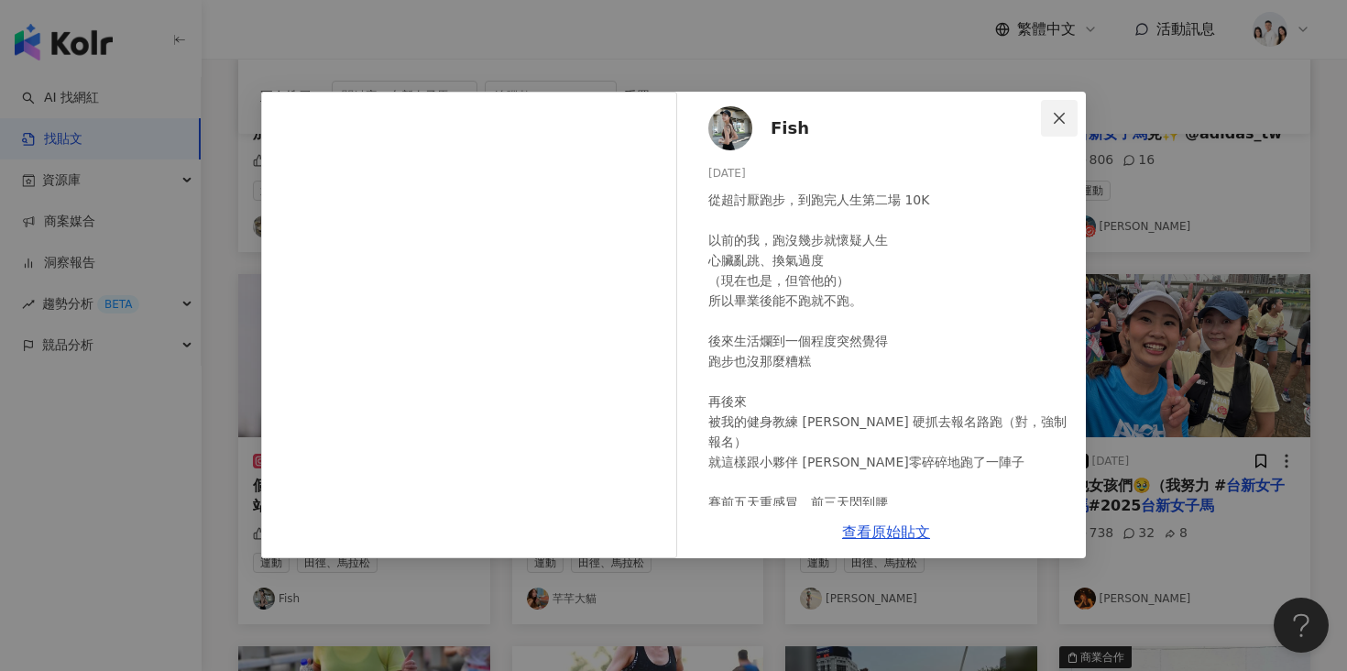
click at [1065, 117] on icon "close" at bounding box center [1059, 118] width 15 height 15
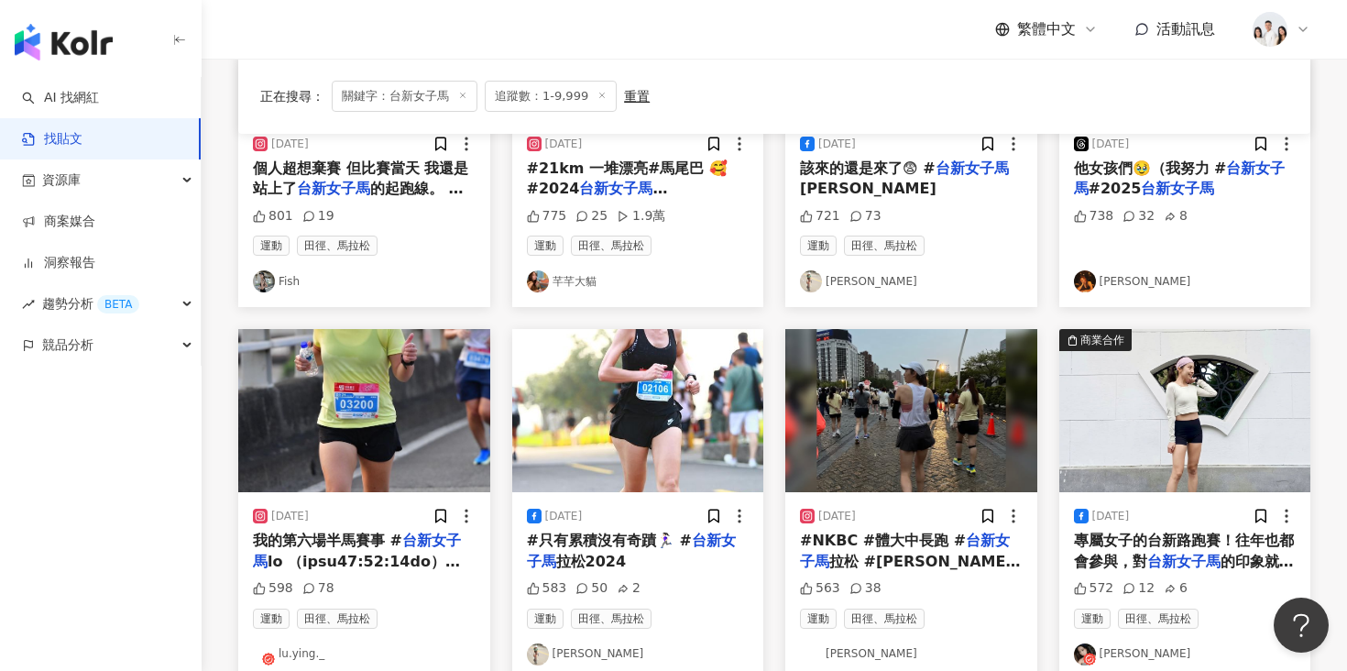
scroll to position [779, 0]
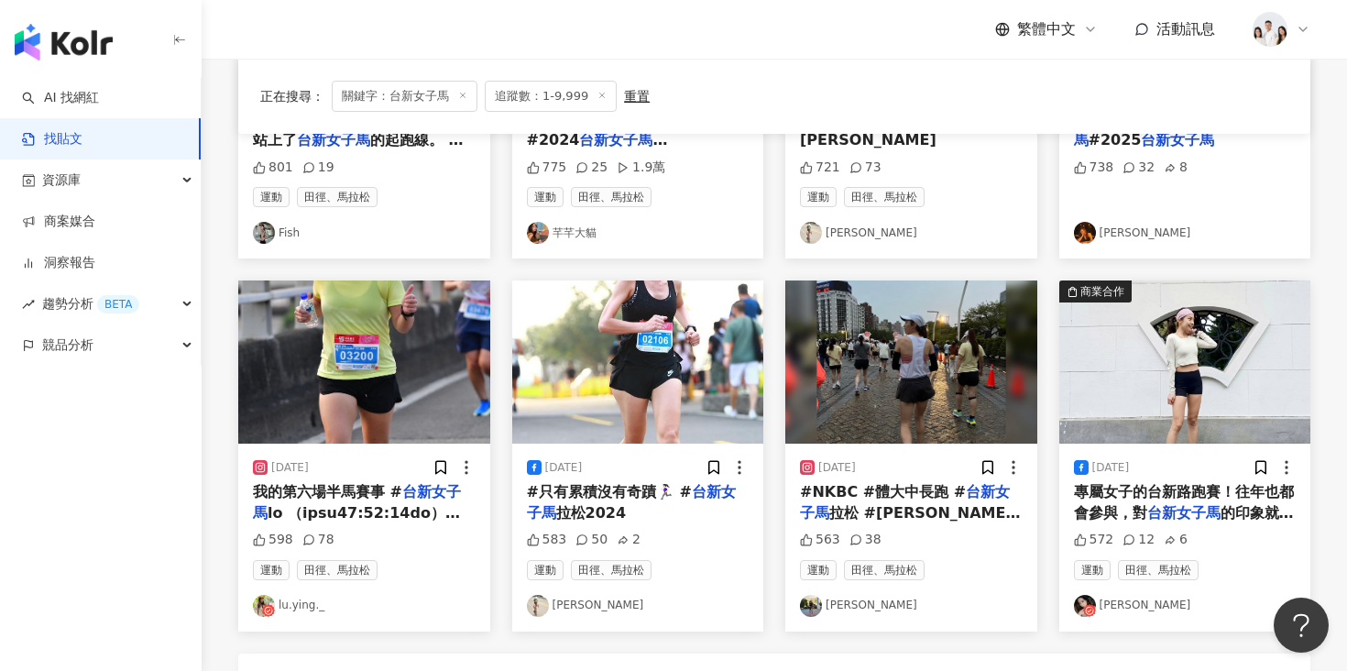
click at [834, 368] on img at bounding box center [911, 361] width 252 height 163
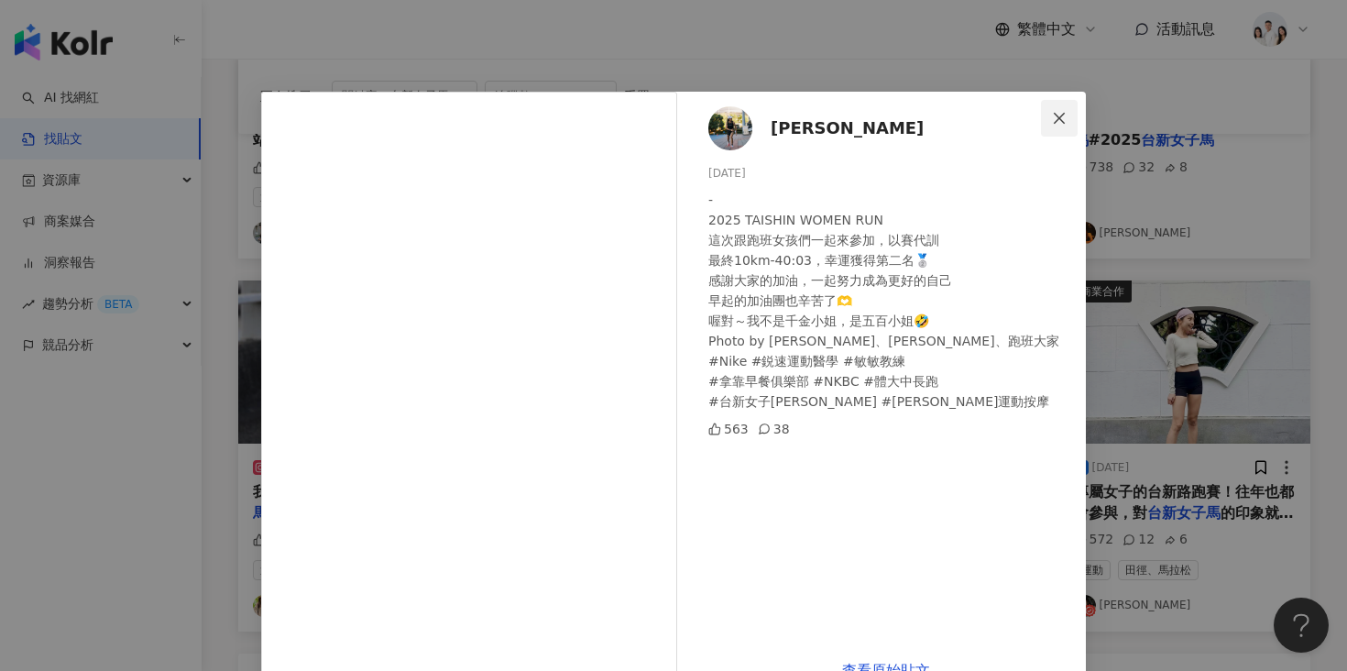
click at [1063, 125] on button "Close" at bounding box center [1059, 118] width 37 height 37
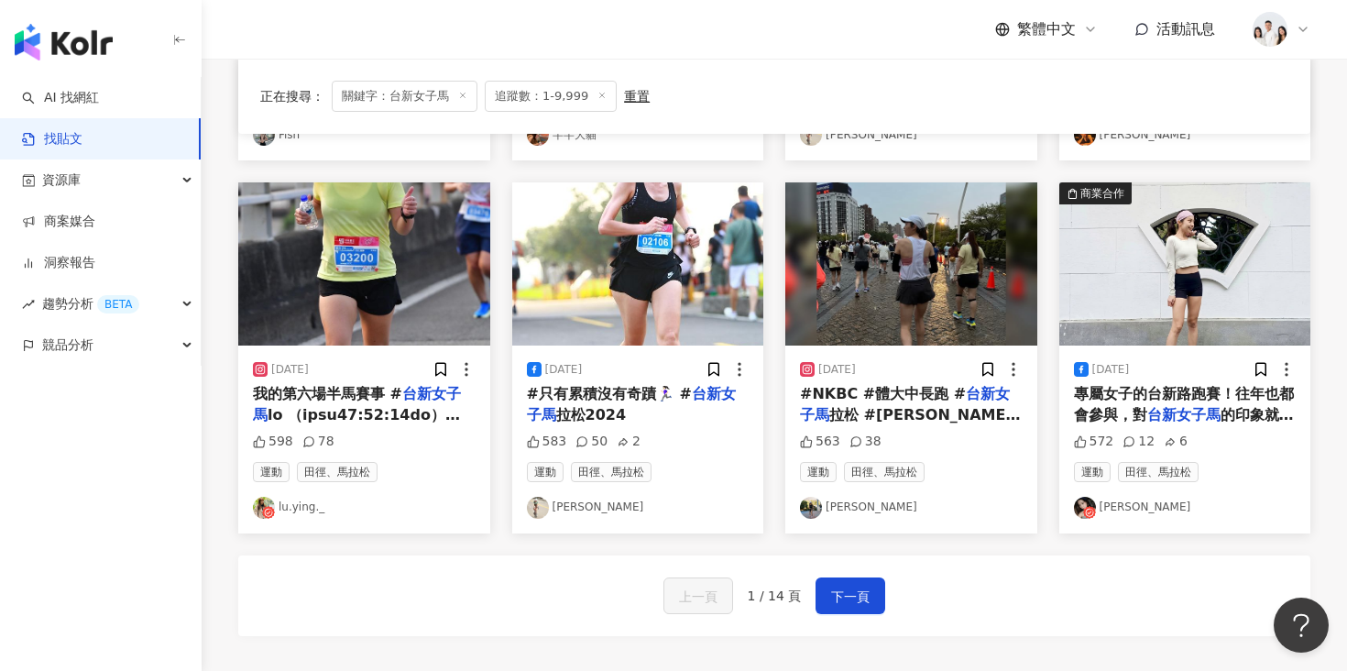
scroll to position [947, 0]
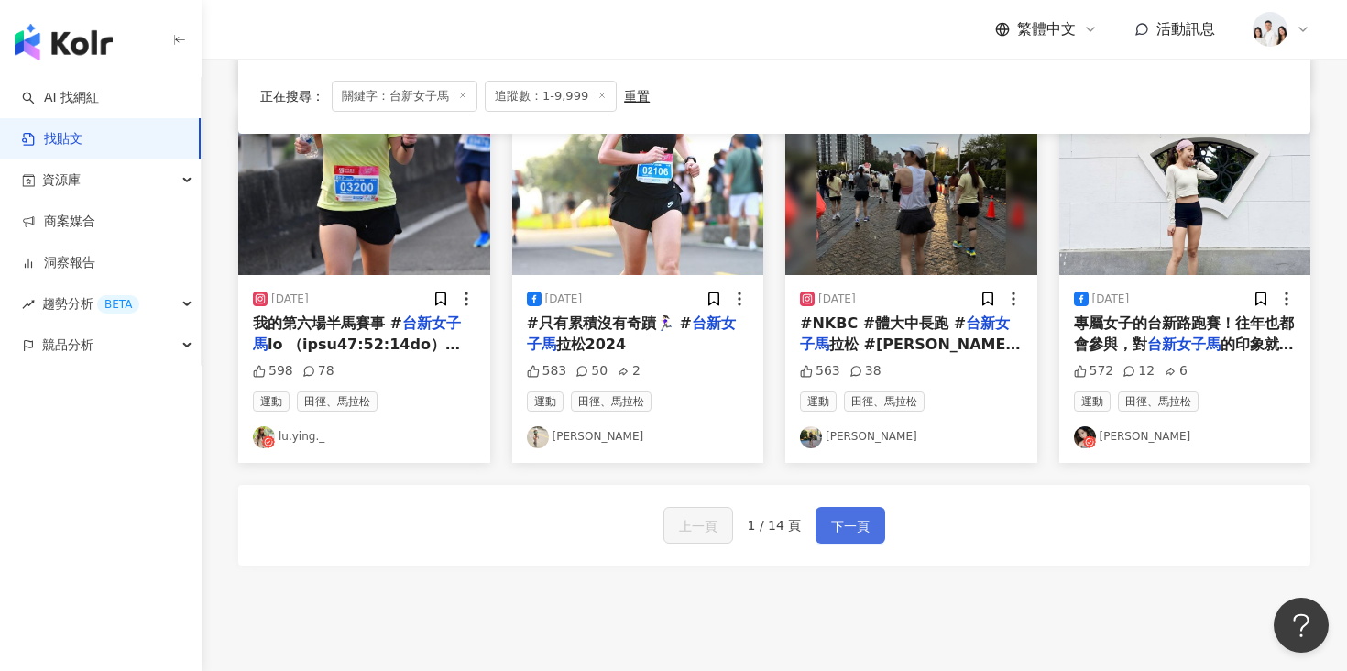
click at [853, 534] on span "下一頁" at bounding box center [850, 526] width 38 height 22
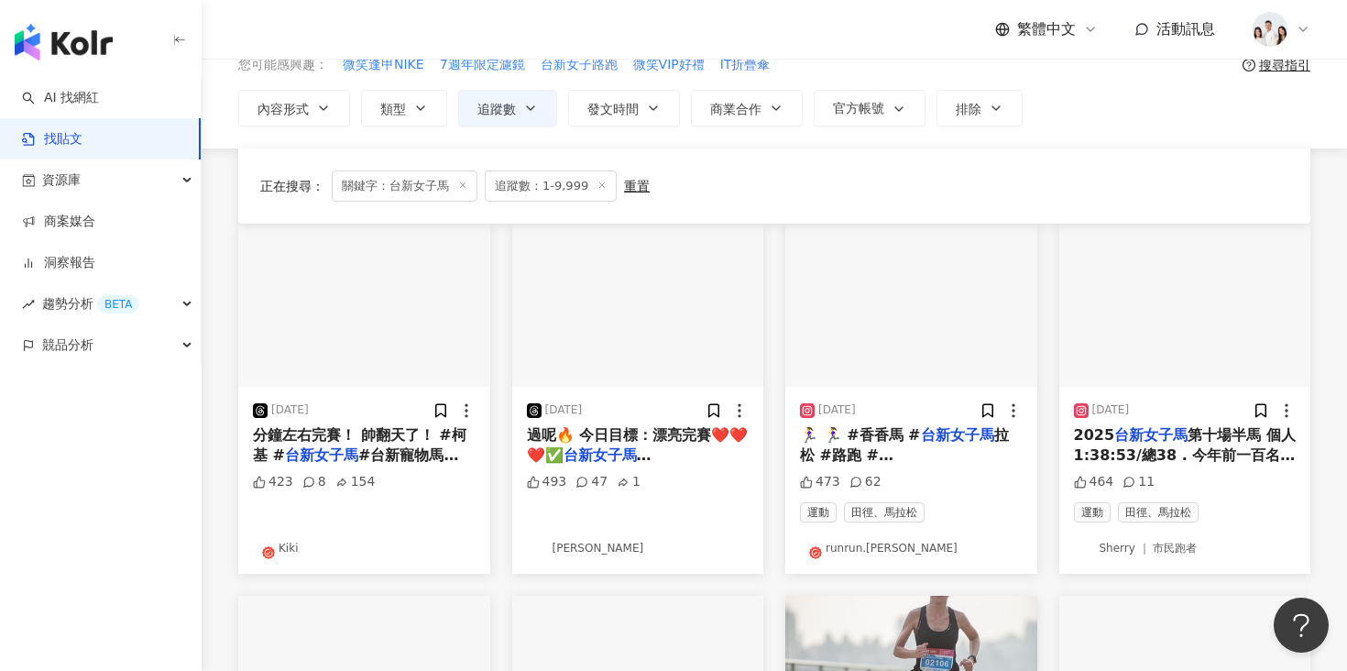
scroll to position [197, 0]
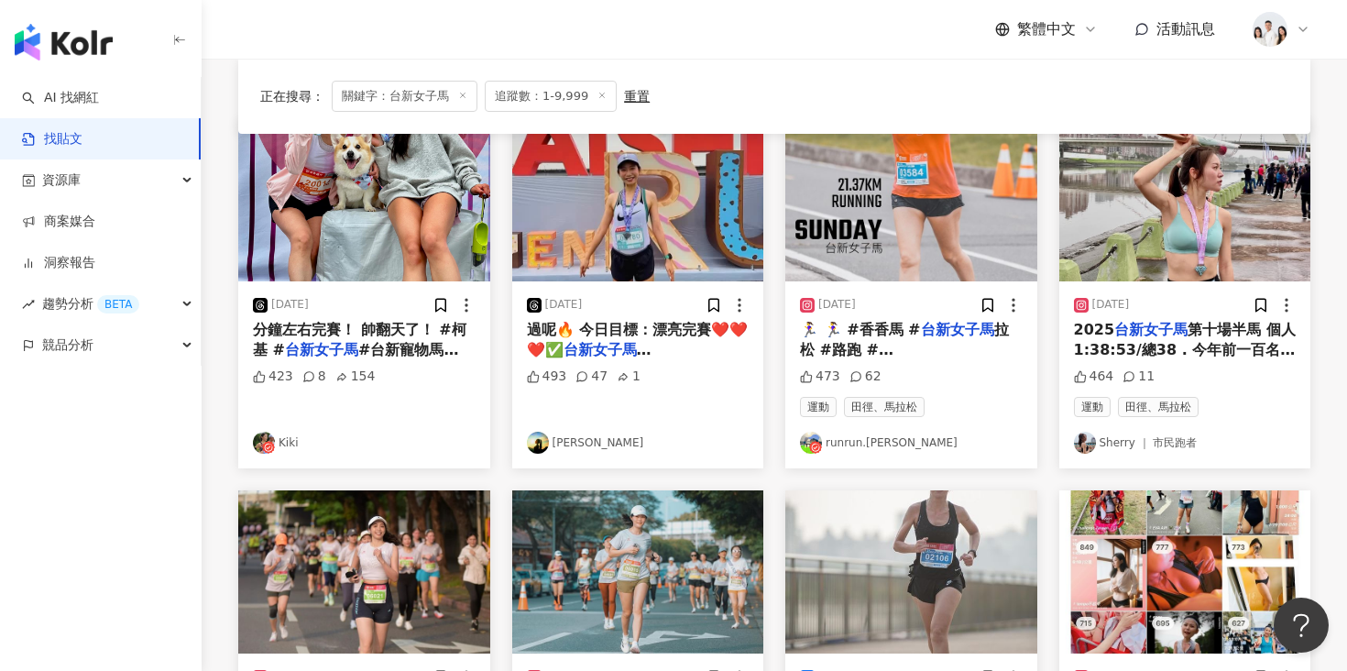
click at [852, 227] on img at bounding box center [911, 199] width 252 height 163
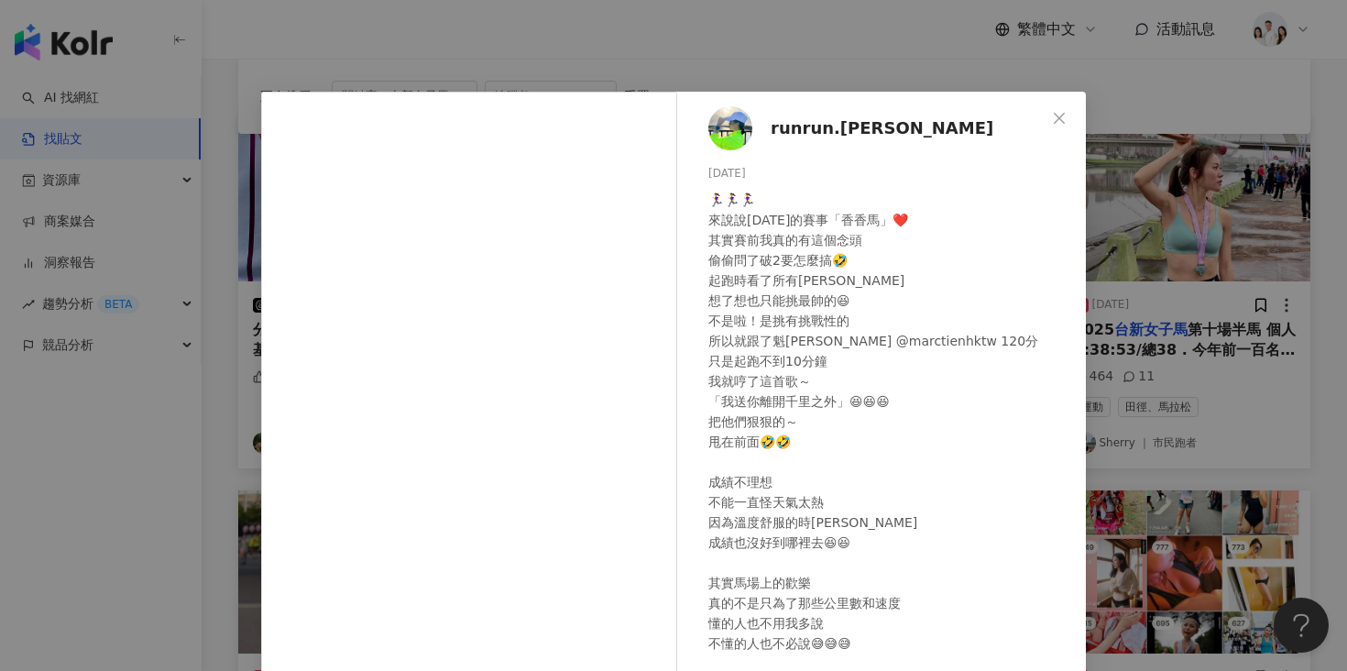
click at [1175, 325] on div "runrun.[PERSON_NAME] [DATE] 🏃‍♀️🏃‍♀️🏃‍♀️ 來說說[DATE]的賽事「香香馬」❤️ 其實賽前我真的有這個念頭 偷偷問了破…" at bounding box center [673, 335] width 1347 height 671
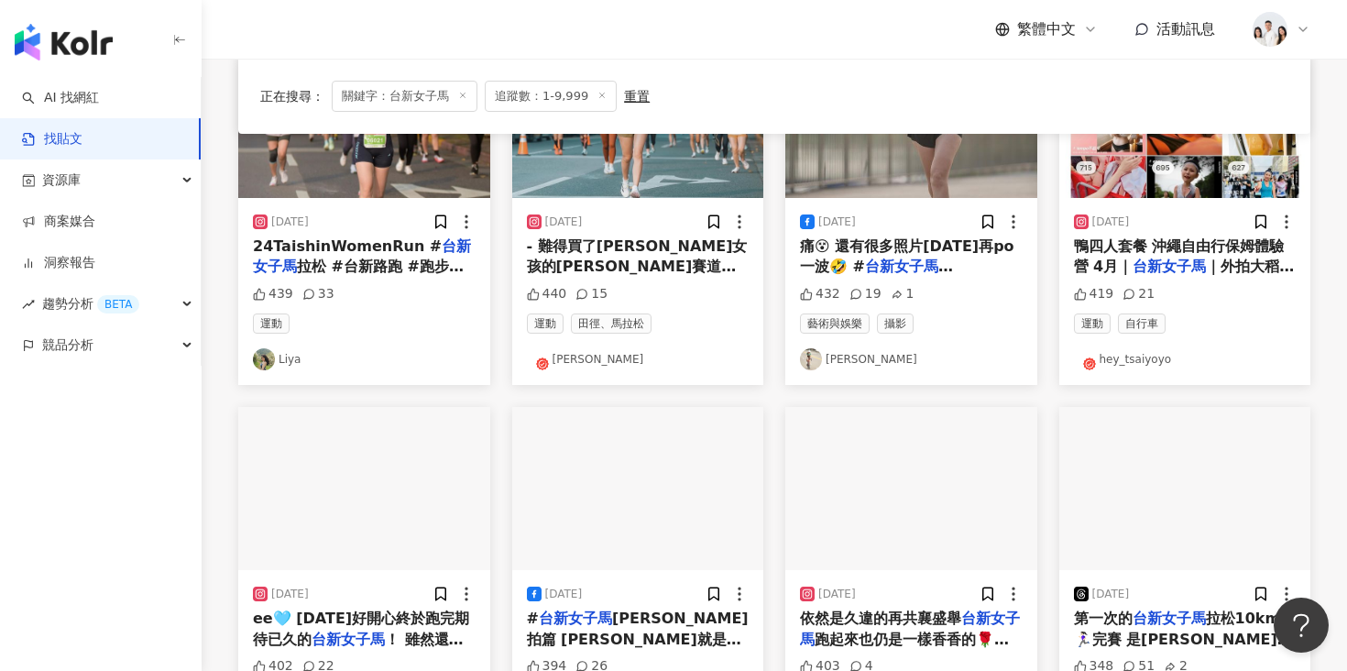
scroll to position [884, 0]
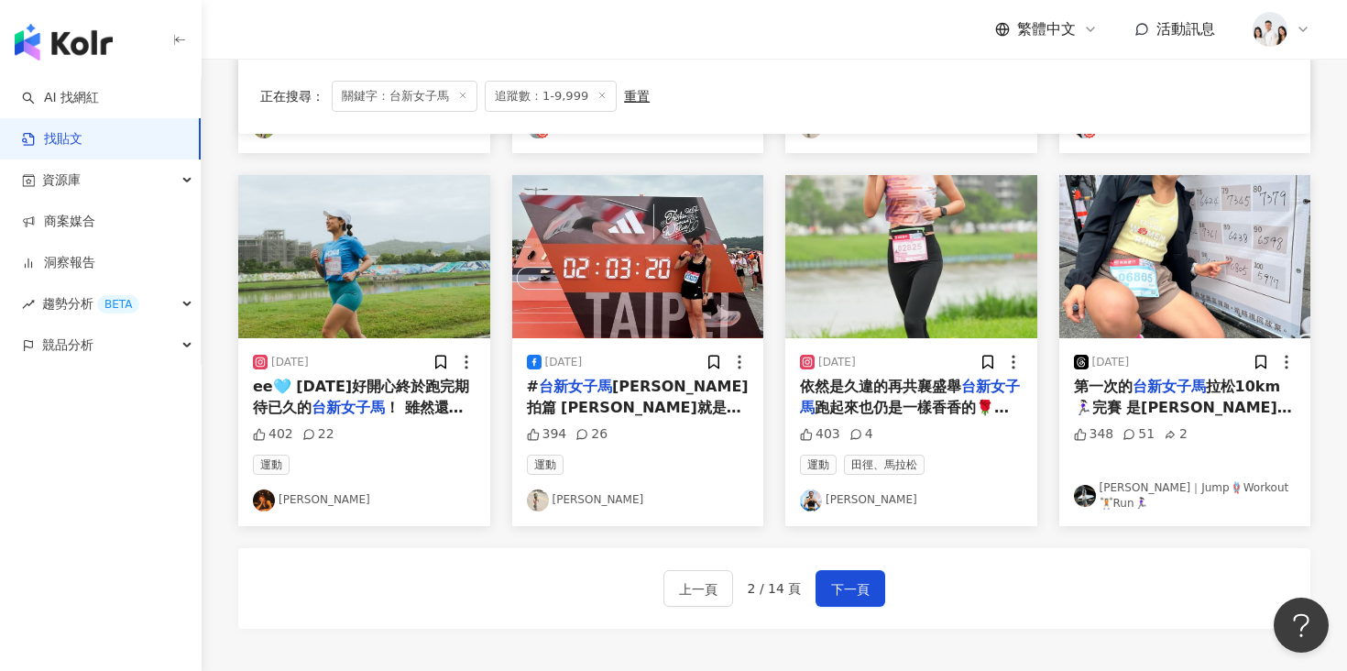
click at [921, 285] on img at bounding box center [911, 256] width 252 height 163
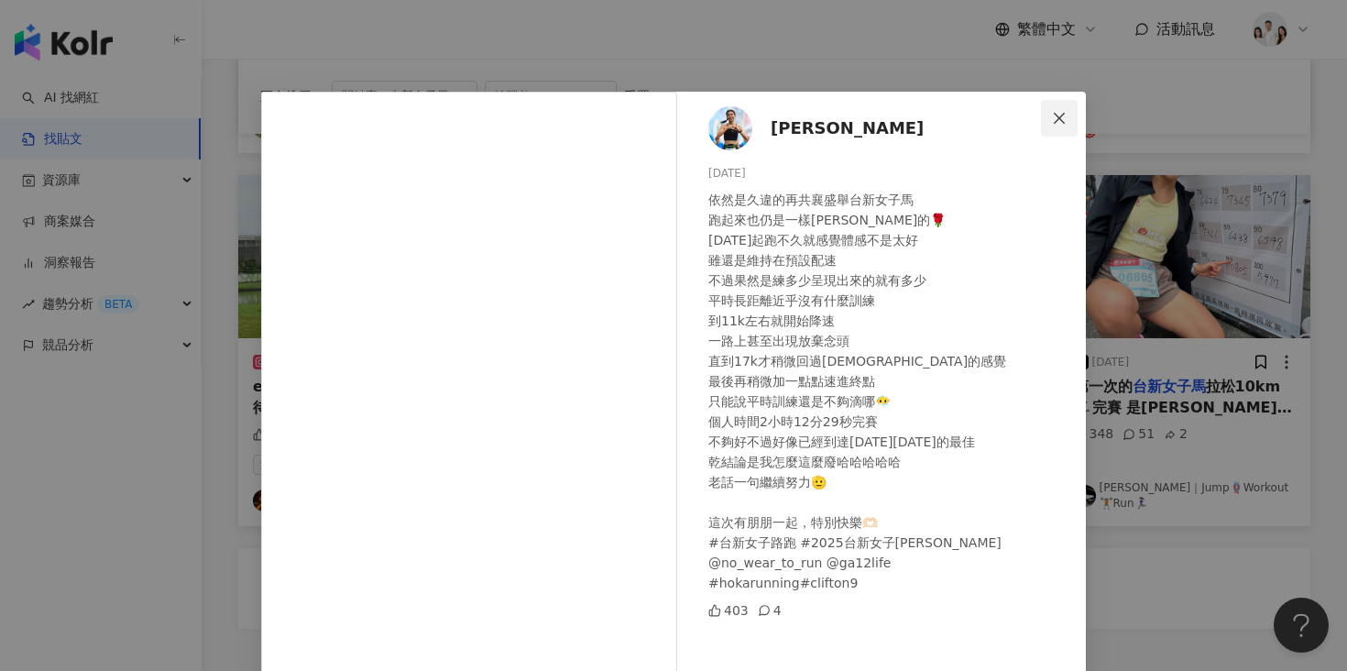
click at [1058, 113] on icon "close" at bounding box center [1059, 118] width 15 height 15
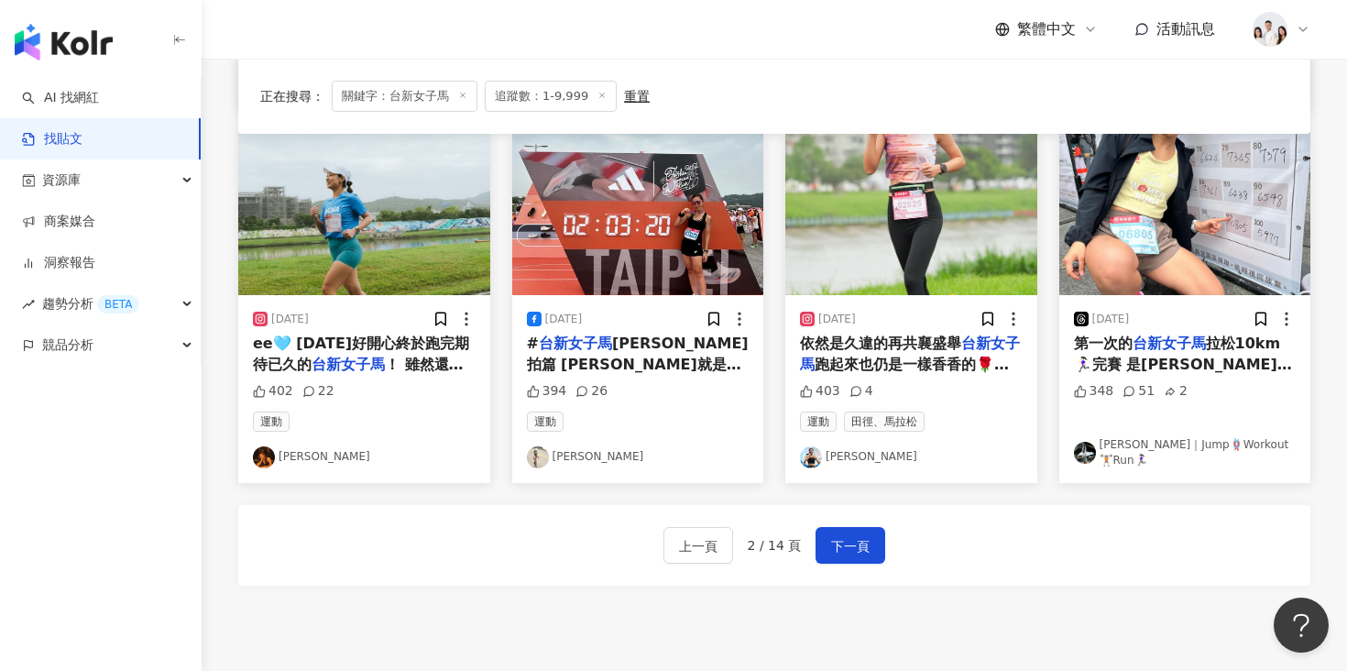
scroll to position [930, 0]
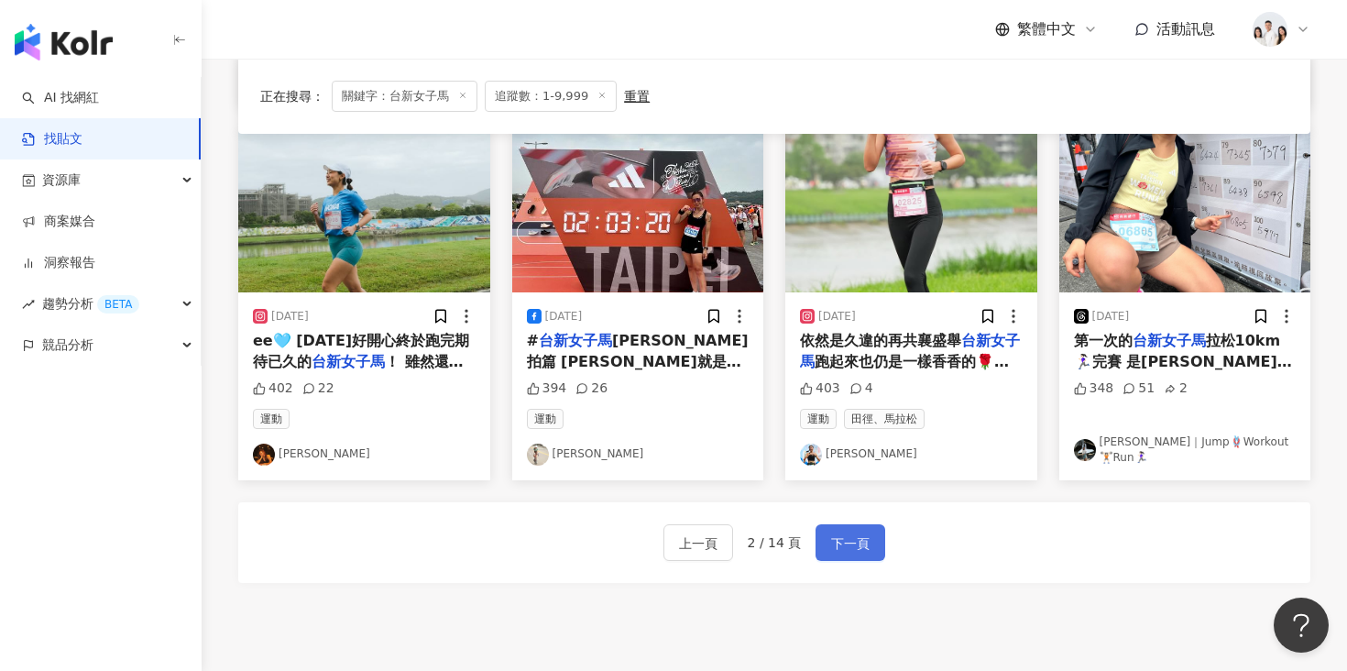
click at [845, 549] on span "下一頁" at bounding box center [850, 543] width 38 height 22
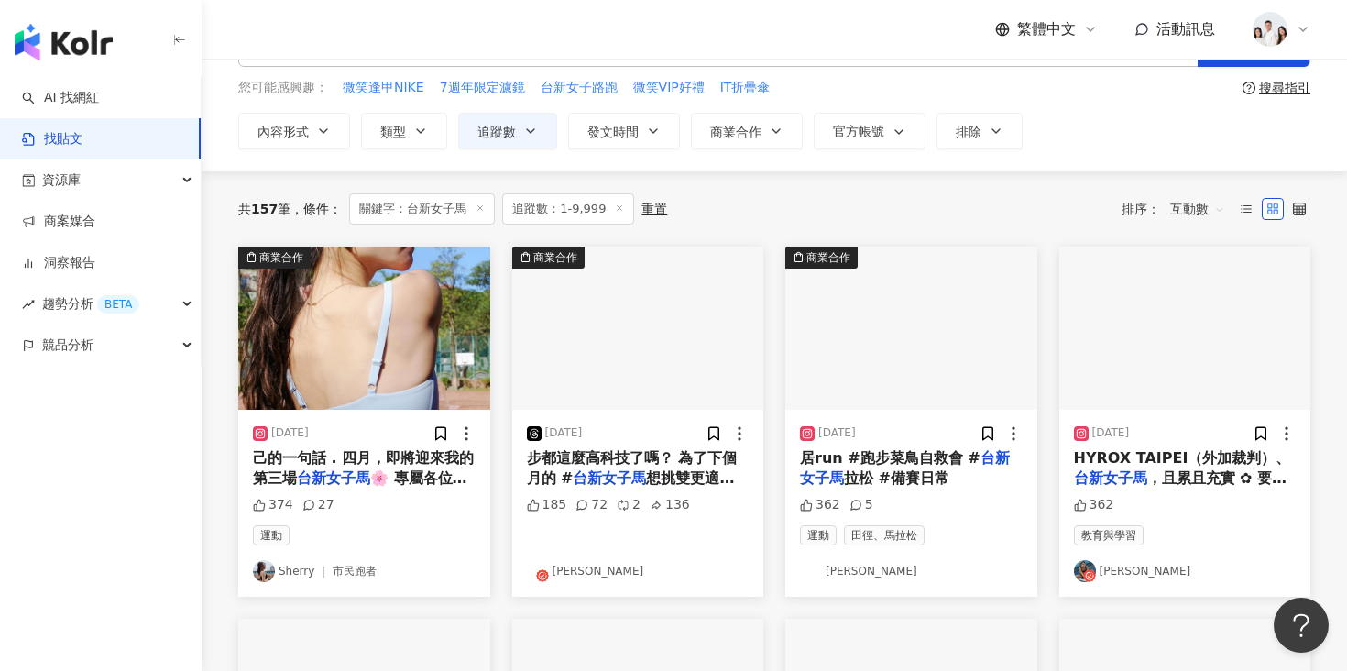
scroll to position [139, 0]
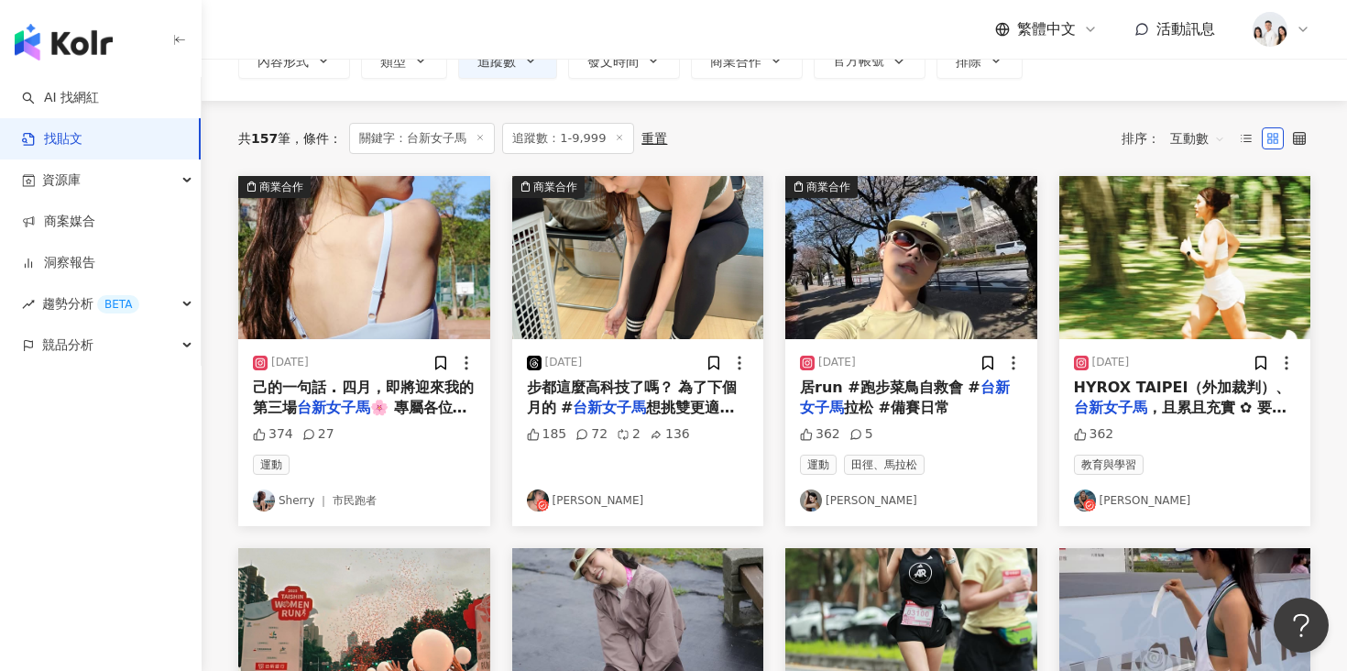
click at [417, 314] on img at bounding box center [364, 257] width 252 height 163
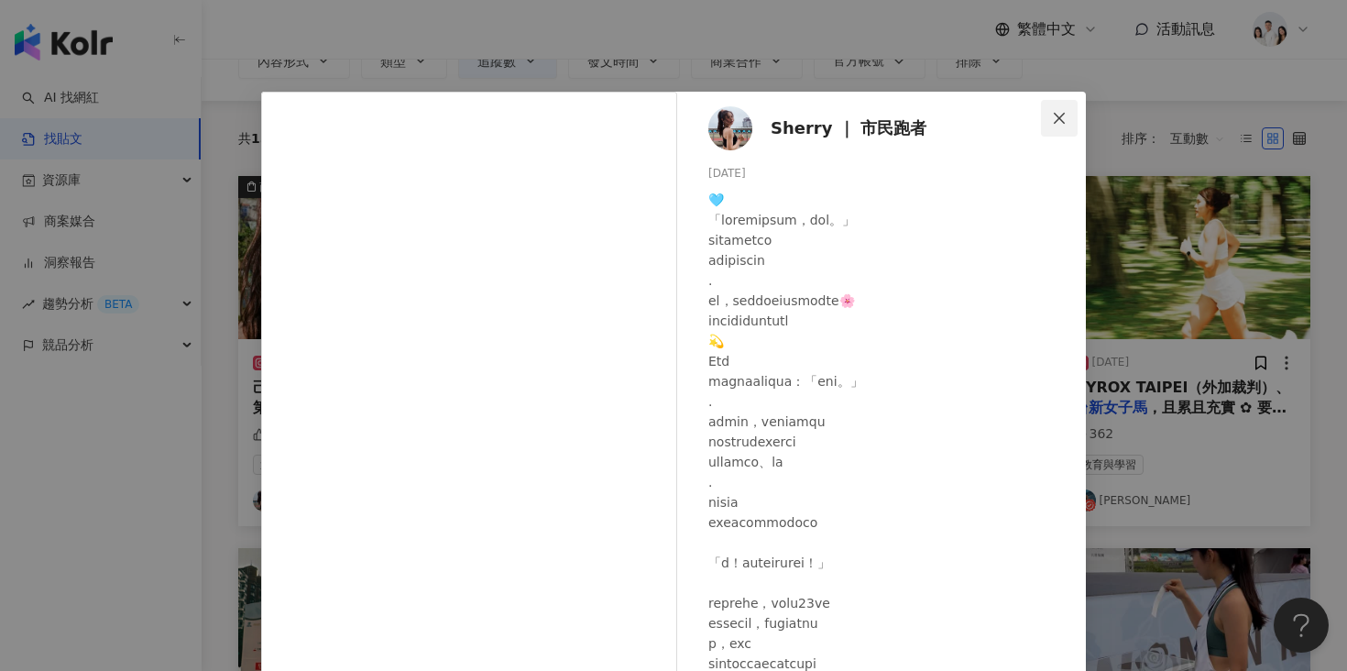
click at [1064, 115] on icon "close" at bounding box center [1059, 118] width 15 height 15
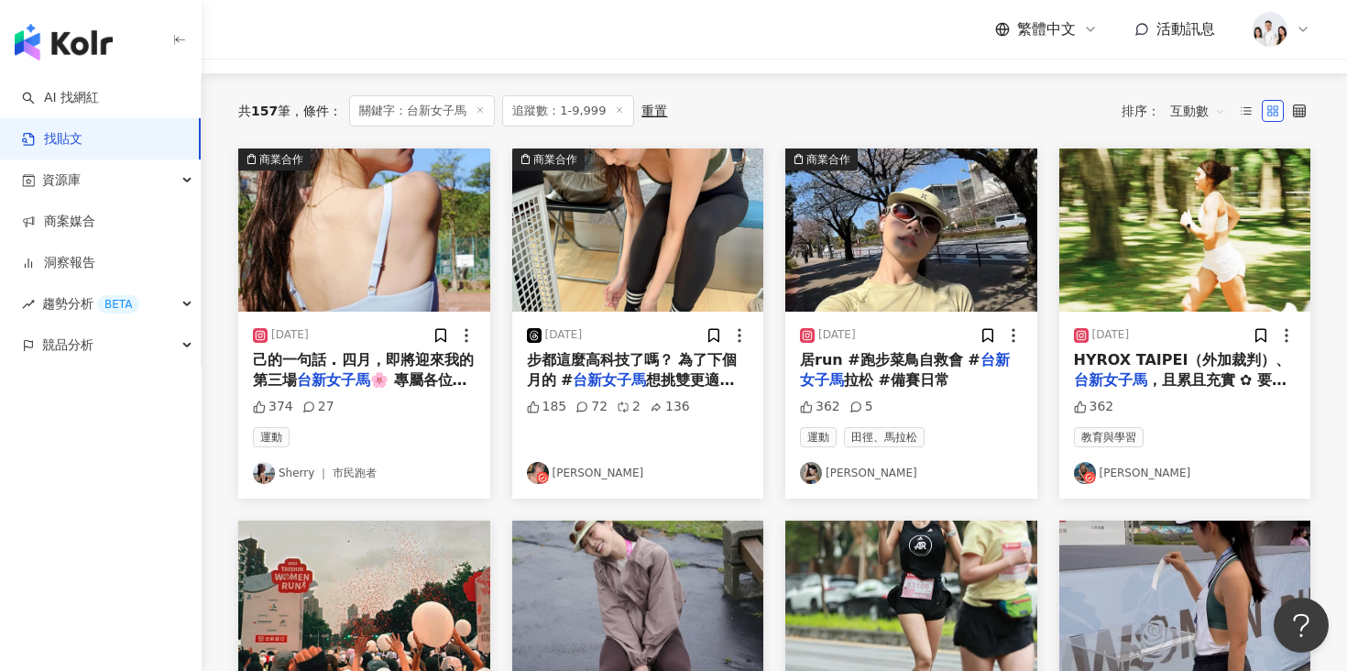
scroll to position [171, 0]
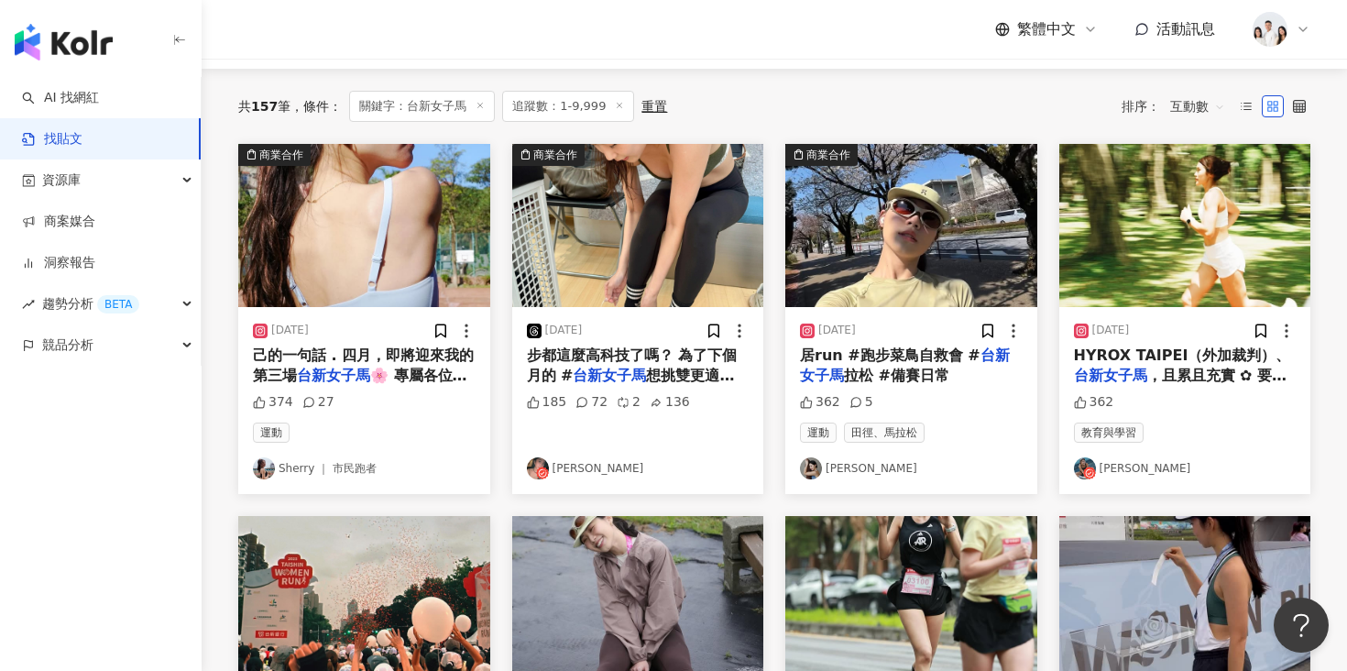
click at [1102, 236] on img at bounding box center [1185, 225] width 252 height 163
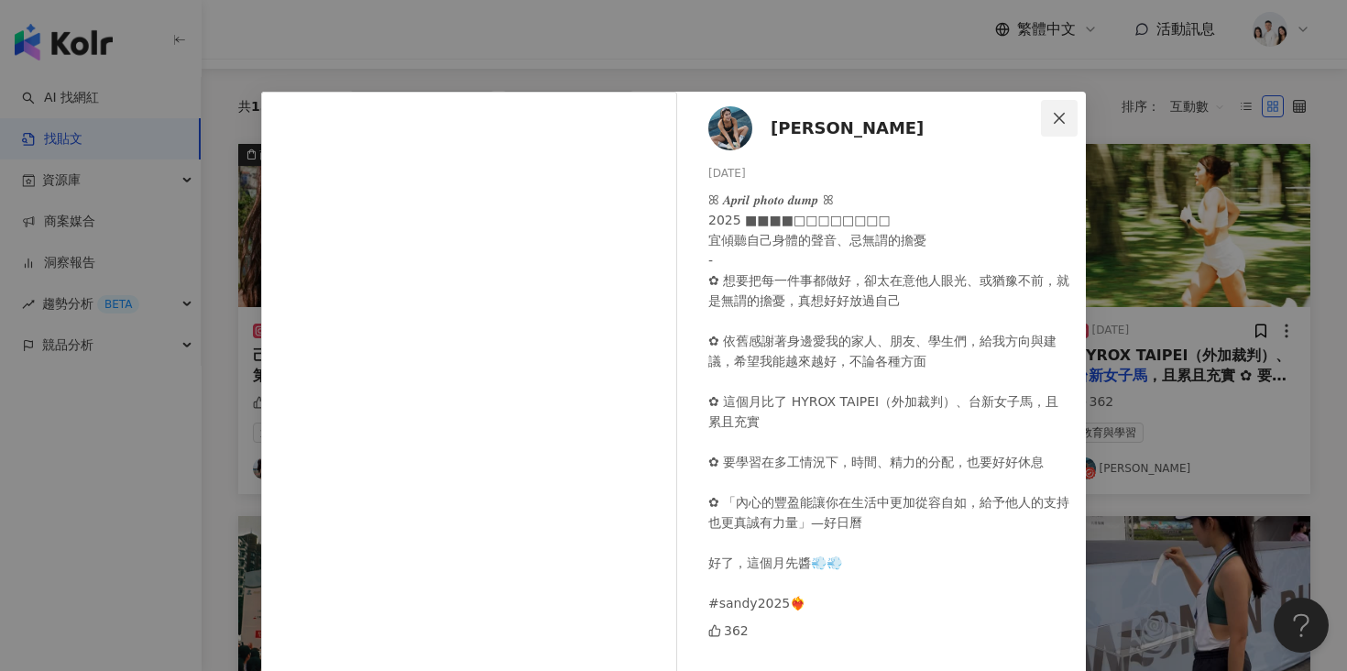
click at [1057, 119] on icon "close" at bounding box center [1058, 117] width 11 height 11
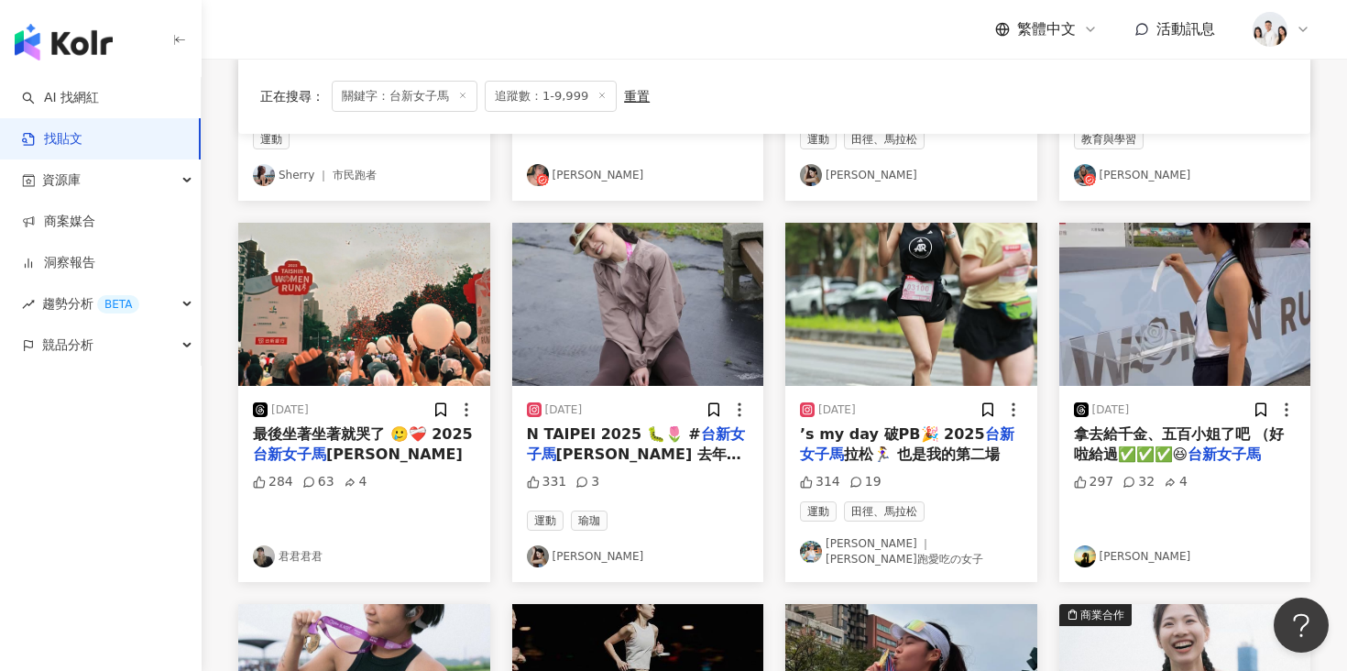
scroll to position [466, 0]
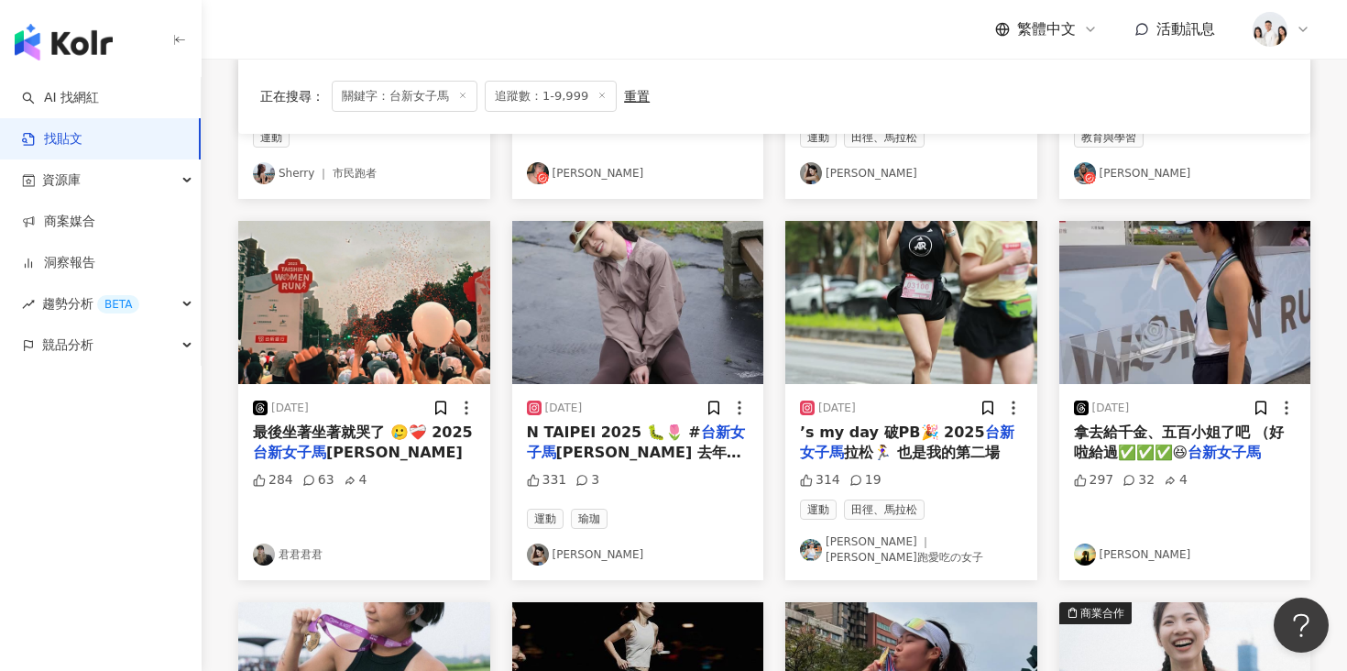
click at [899, 311] on img at bounding box center [911, 302] width 252 height 163
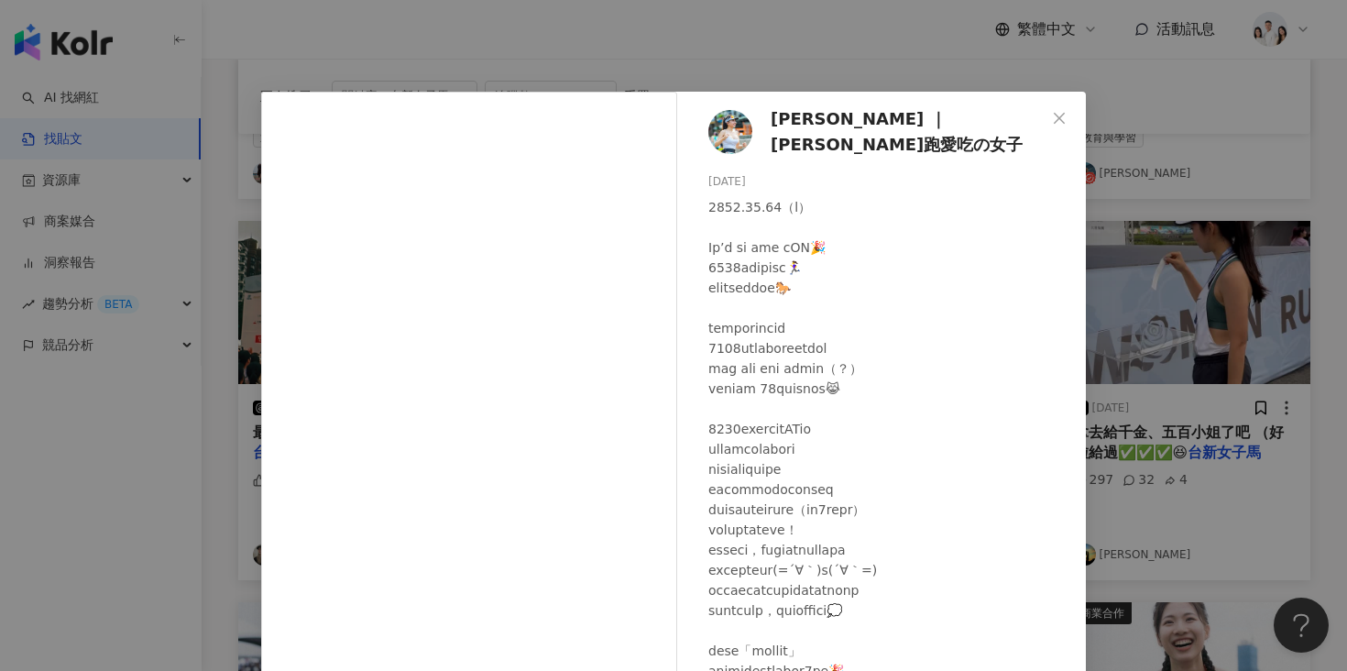
scroll to position [151, 0]
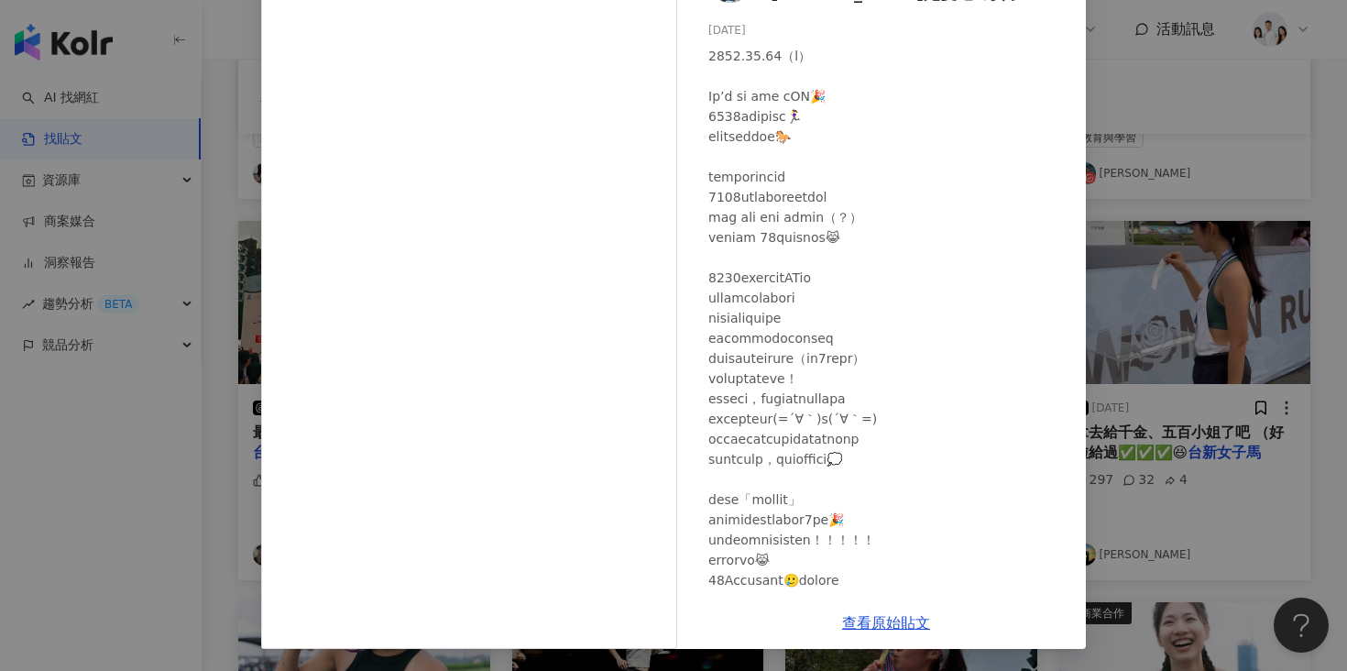
click at [162, 374] on div "[PERSON_NAME] ｜[PERSON_NAME]跑愛吃の女子 [DATE] 314 19 查看原始貼文" at bounding box center [673, 335] width 1347 height 671
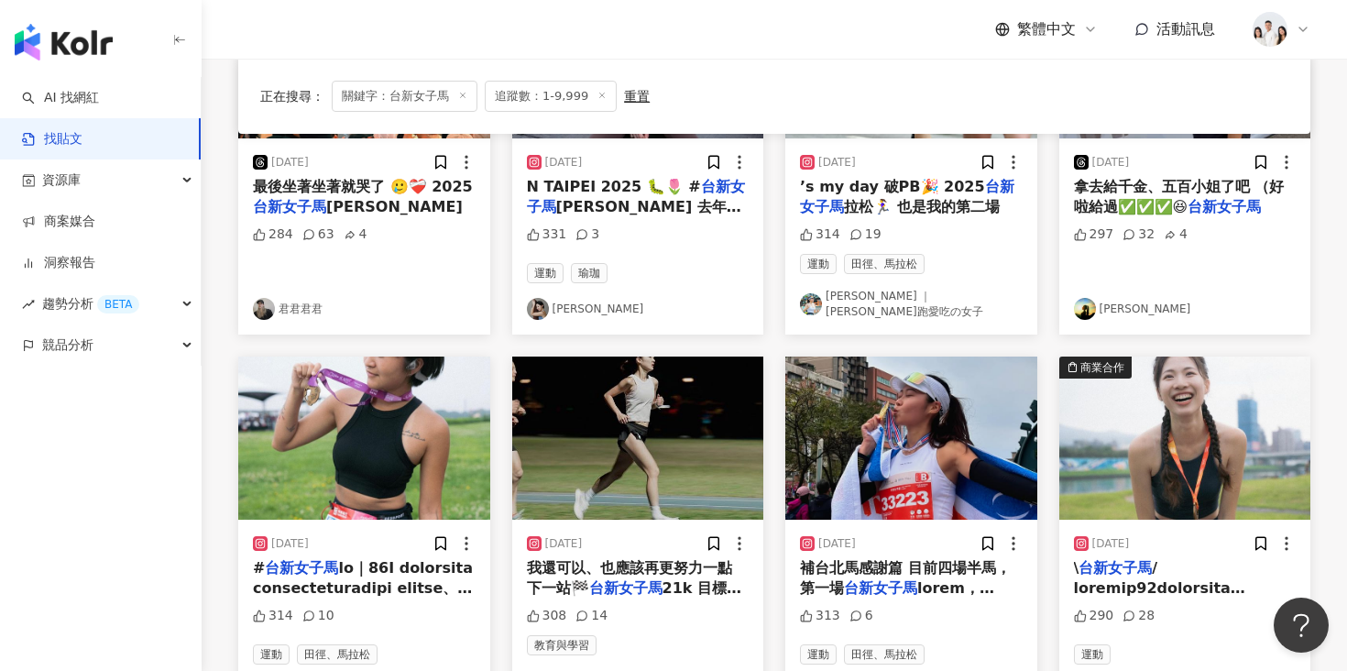
scroll to position [1091, 0]
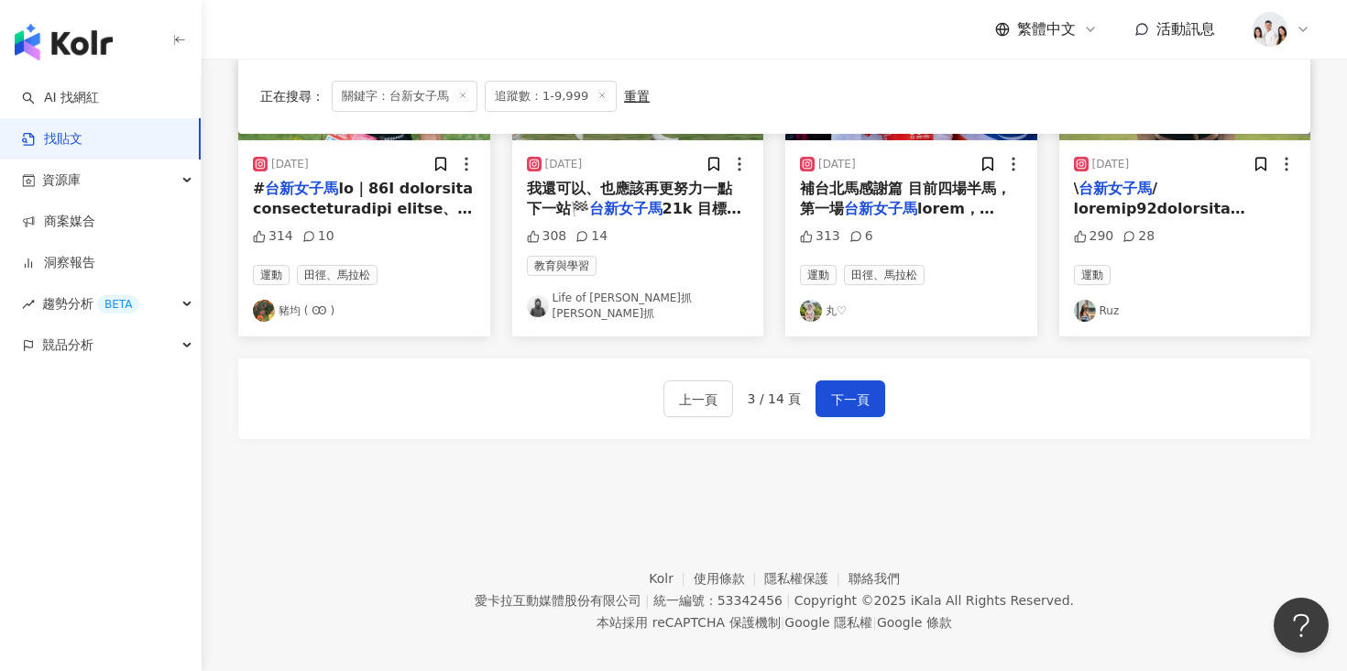
click at [831, 362] on div "上一頁 3 / 14 頁 下一頁" at bounding box center [774, 398] width 1072 height 81
click at [834, 388] on span "下一頁" at bounding box center [850, 399] width 38 height 22
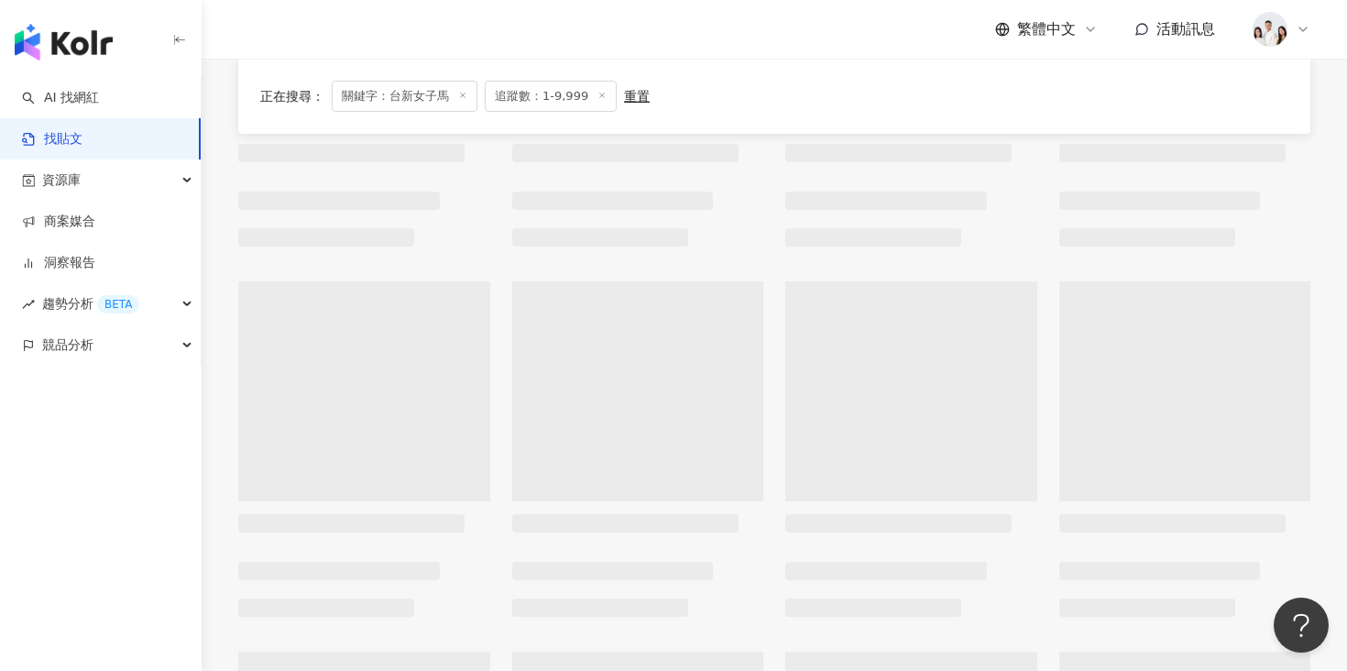
scroll to position [0, 0]
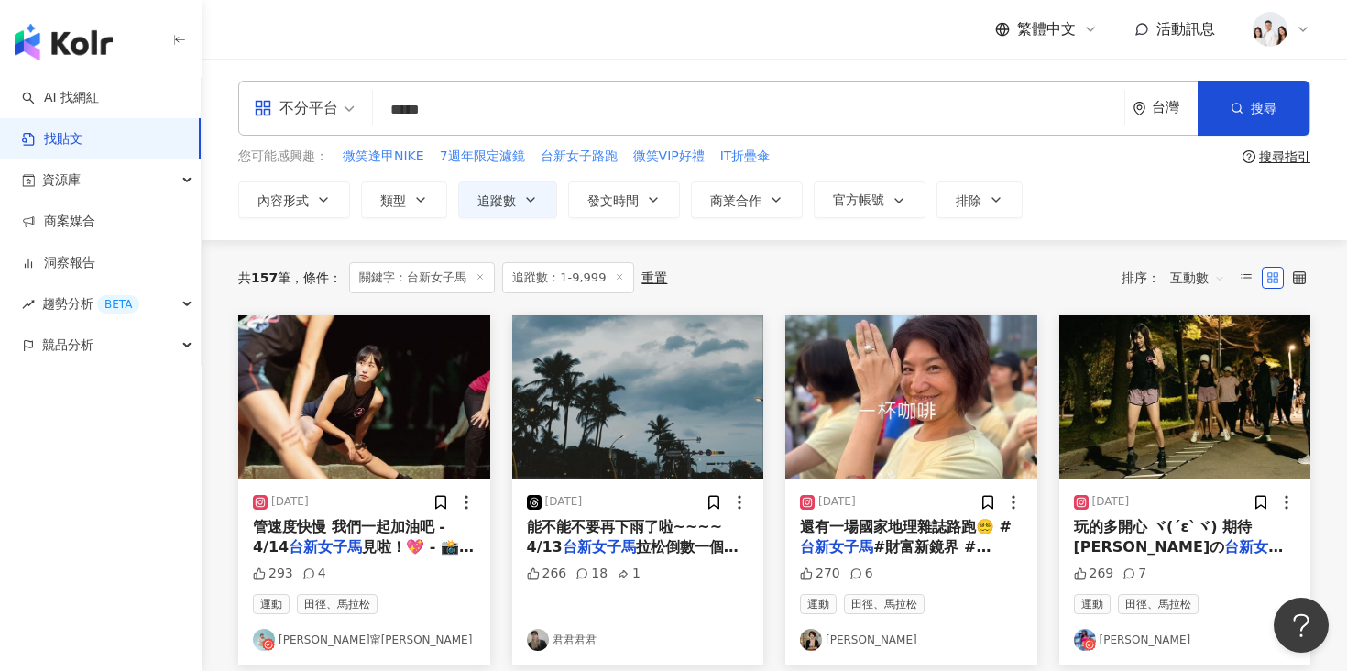
click at [333, 389] on img at bounding box center [364, 396] width 252 height 163
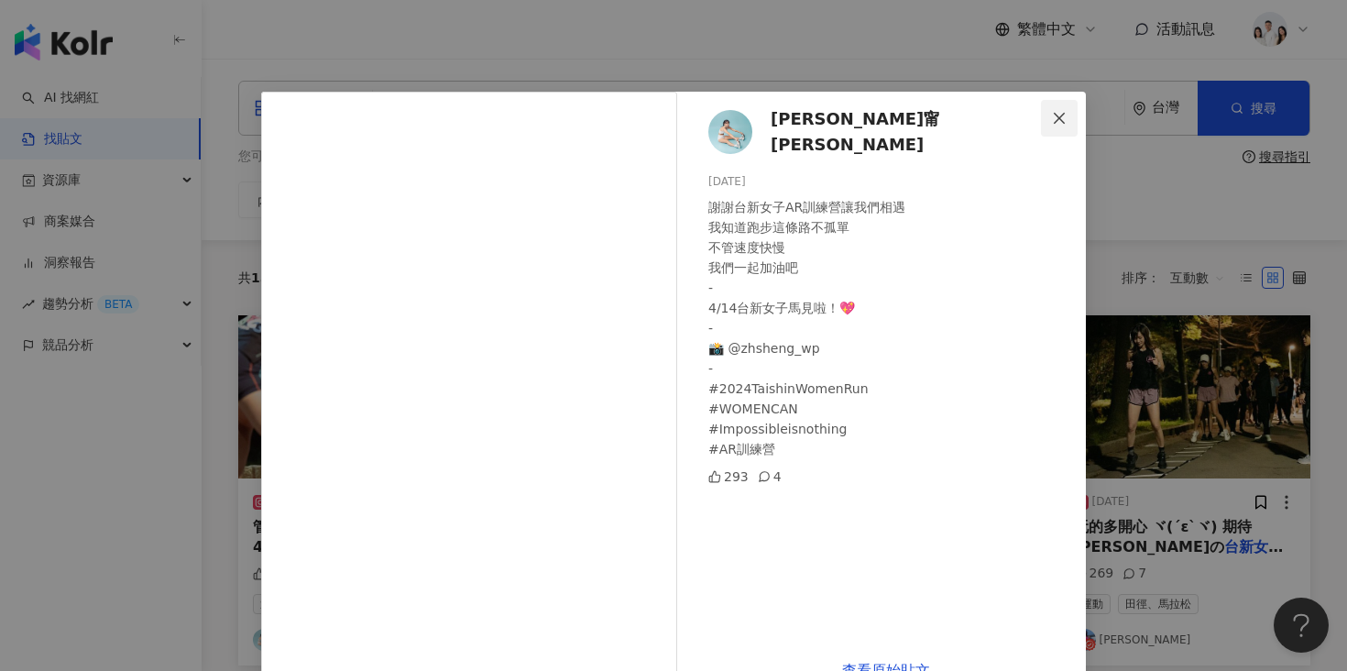
click at [1056, 113] on icon "close" at bounding box center [1059, 118] width 15 height 15
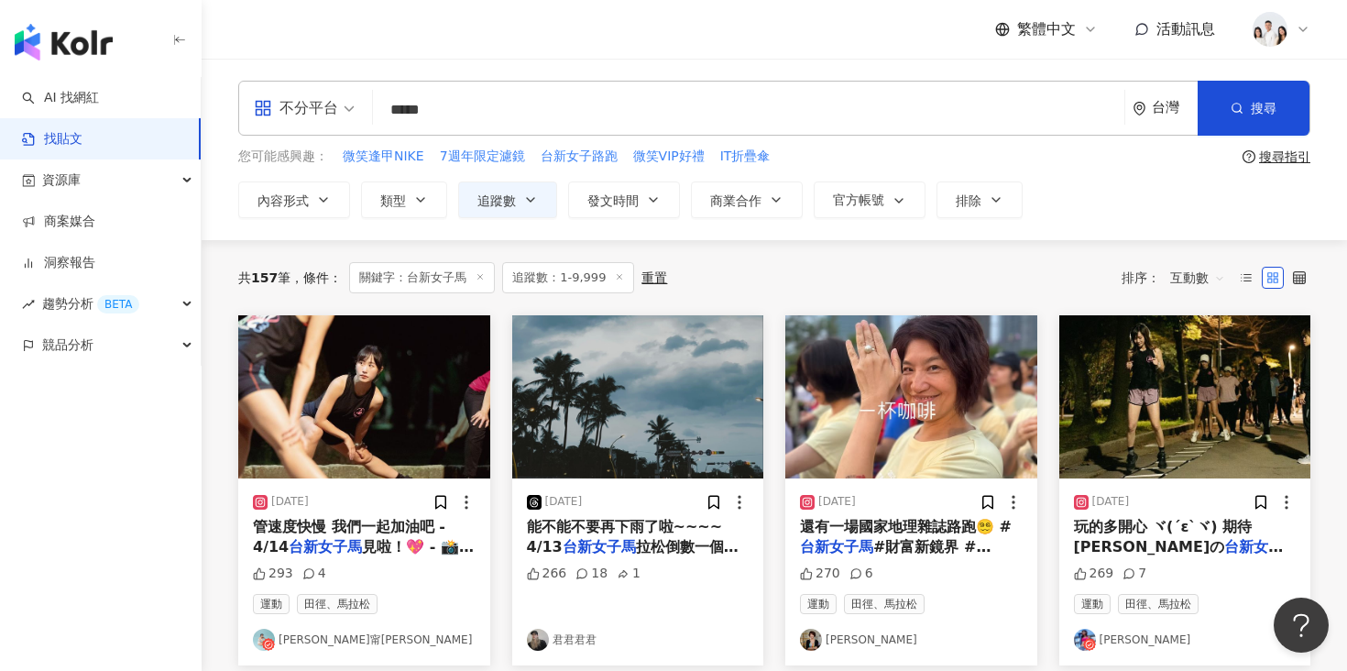
scroll to position [48, 0]
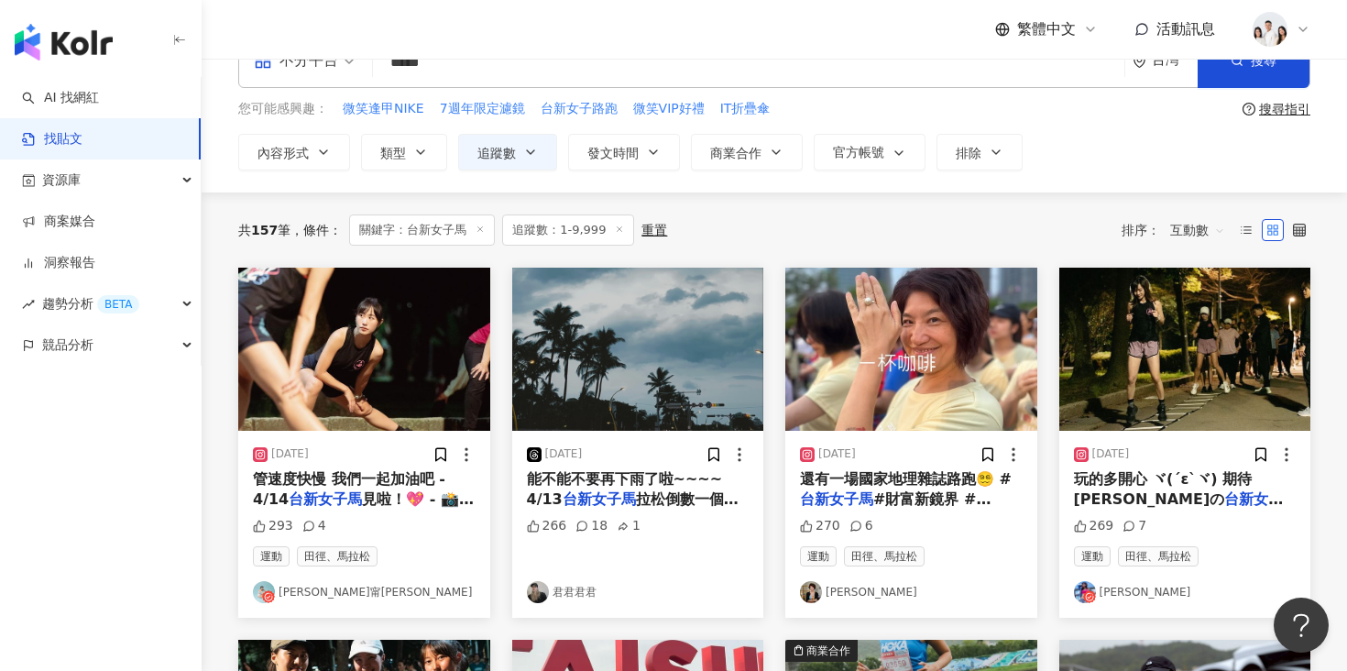
click at [1161, 334] on img at bounding box center [1185, 348] width 252 height 163
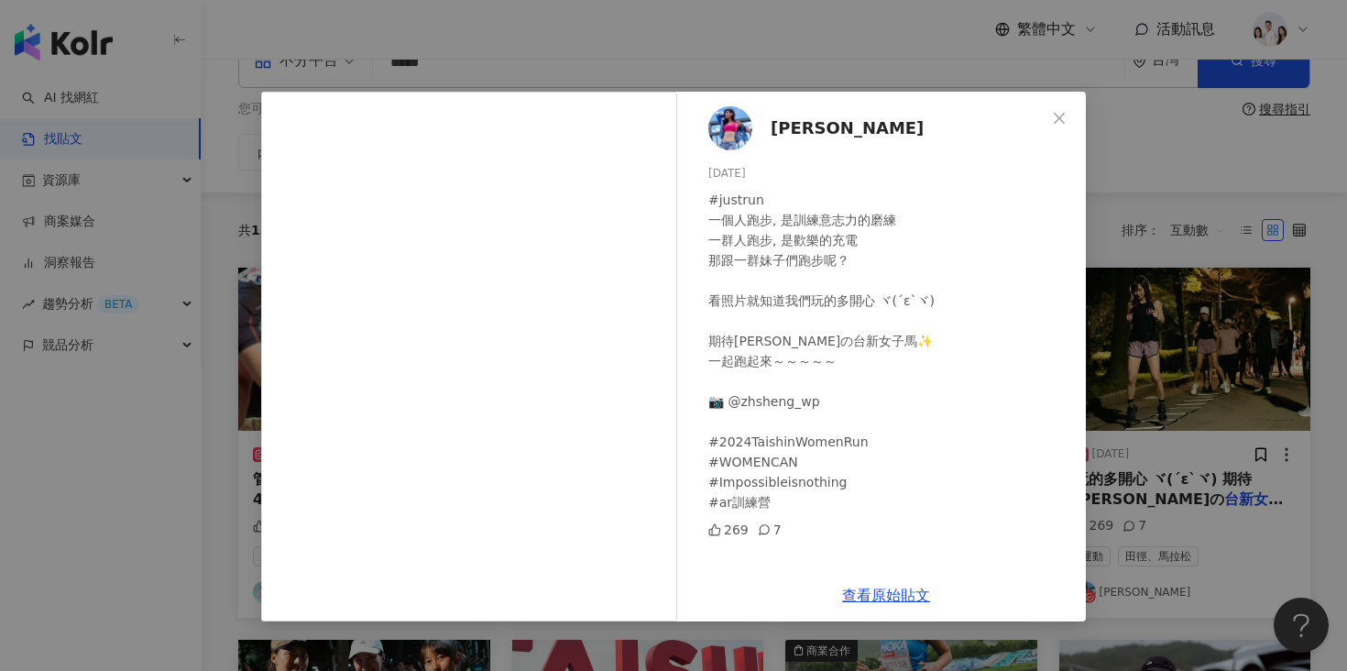
click at [854, 578] on div "查看原始貼文" at bounding box center [885, 595] width 399 height 52
click at [1112, 431] on div "[PERSON_NAME] [DATE] #justrun 一個人跑步, 是訓練意志力的磨練 一群人跑步, 是歡樂的充電 那跟一群妹子們跑步呢？ 看照片就知道…" at bounding box center [673, 335] width 1347 height 671
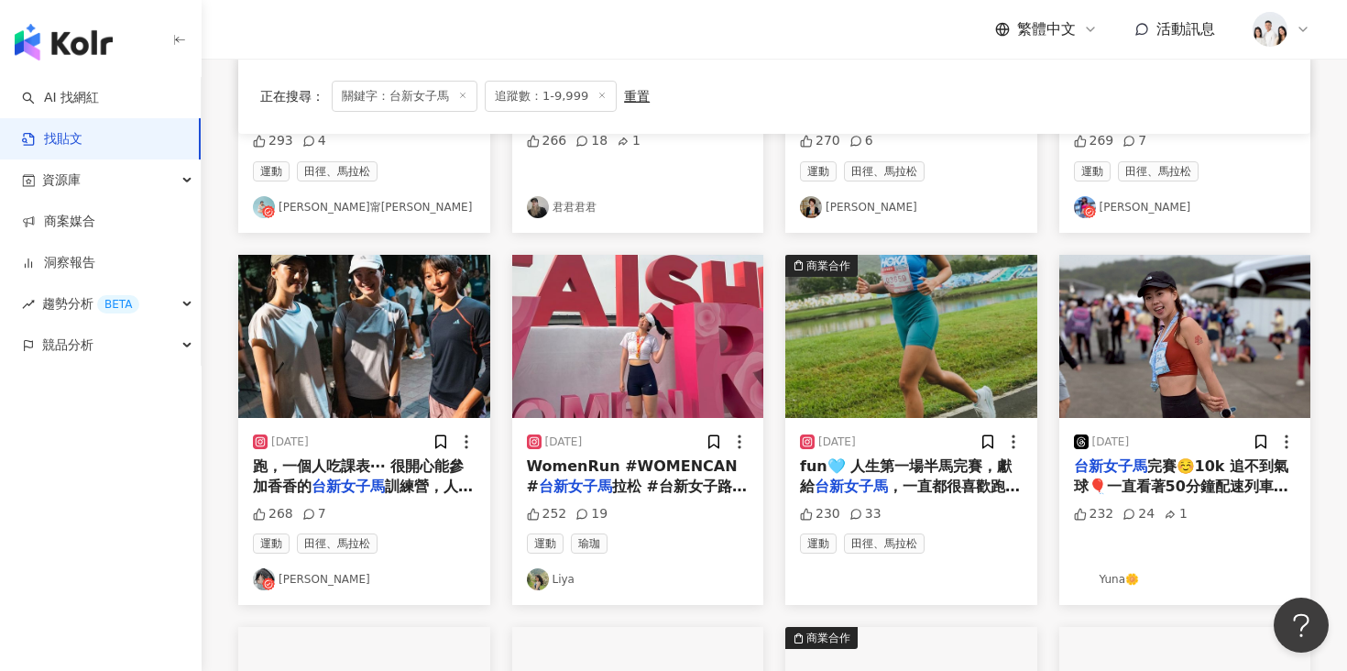
scroll to position [532, 0]
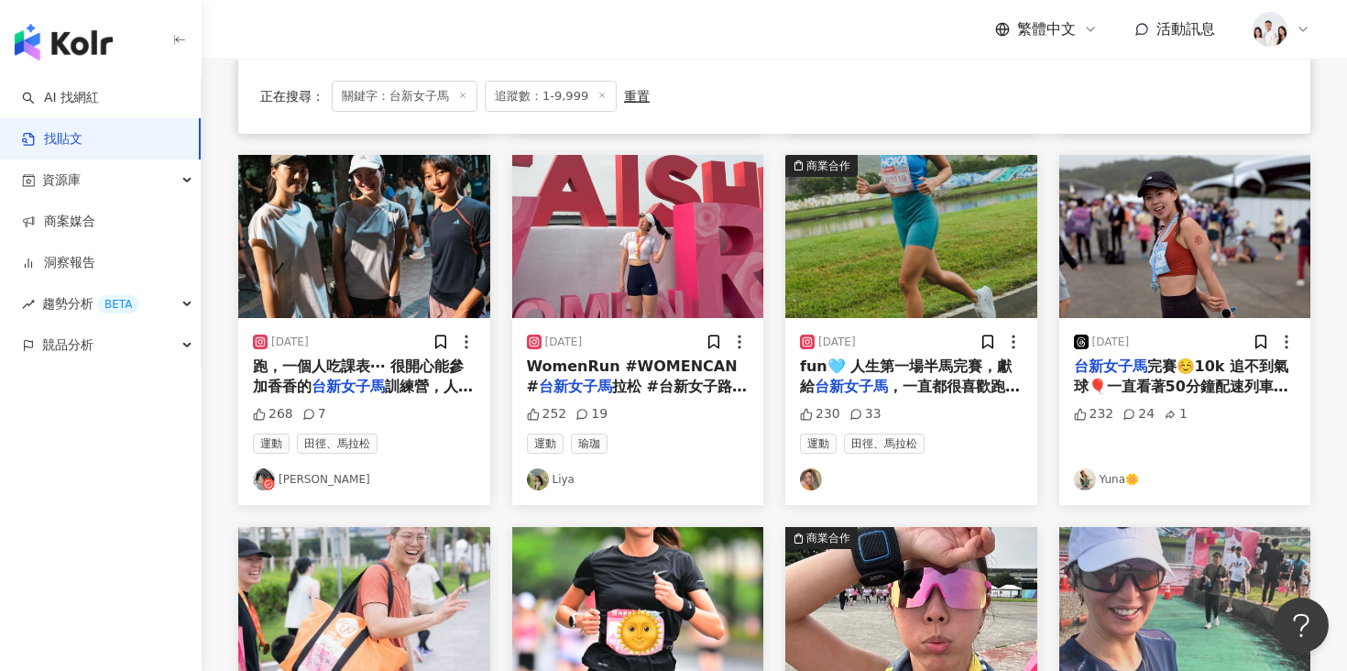
click at [398, 249] on img at bounding box center [364, 236] width 252 height 163
